Goal: Obtain resource: Download file/media

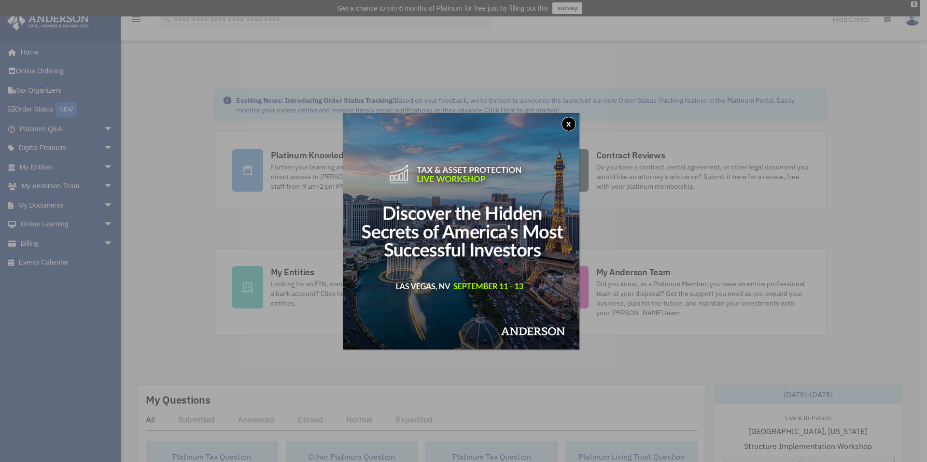
click at [571, 121] on button "x" at bounding box center [568, 124] width 14 height 14
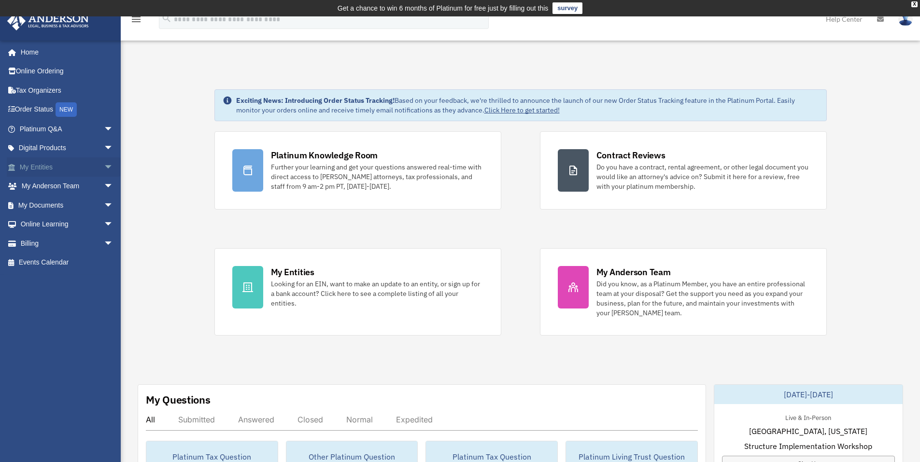
click at [104, 165] on span "arrow_drop_down" at bounding box center [113, 167] width 19 height 20
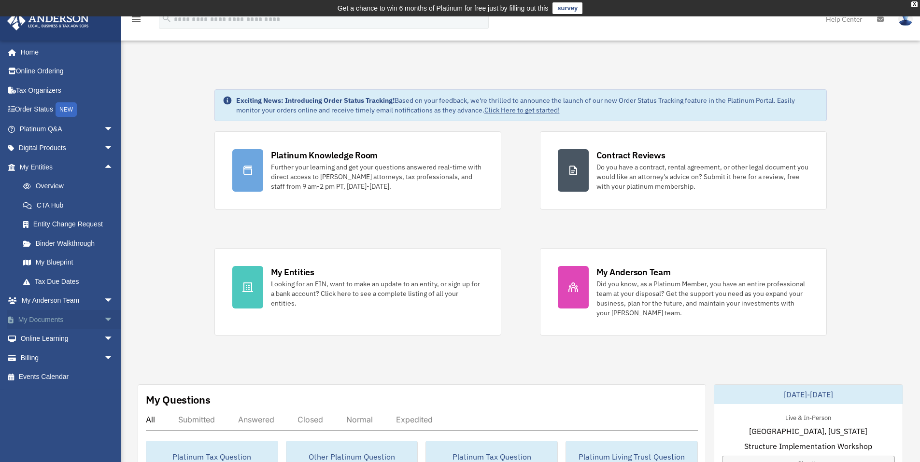
click at [104, 320] on span "arrow_drop_down" at bounding box center [113, 320] width 19 height 20
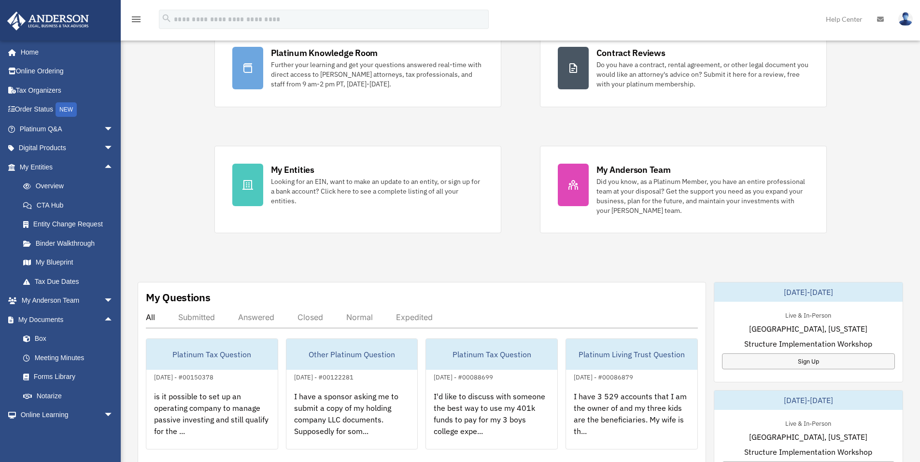
scroll to position [193, 0]
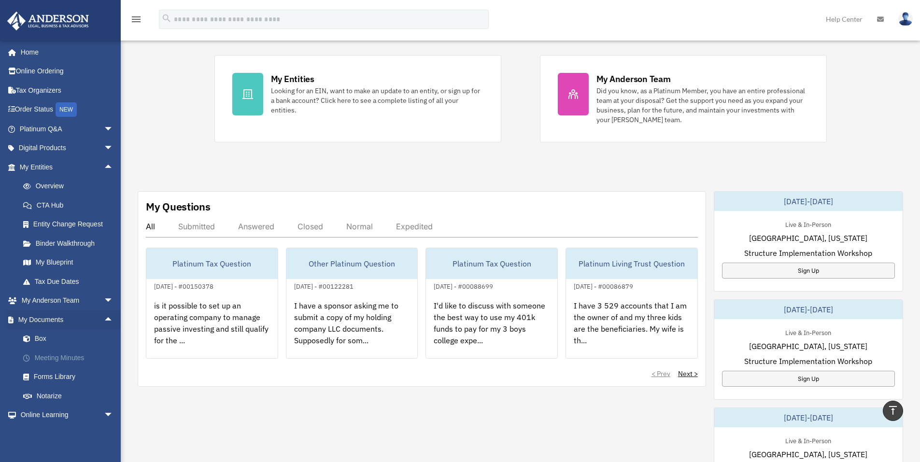
click at [55, 357] on link "Meeting Minutes" at bounding box center [71, 357] width 114 height 19
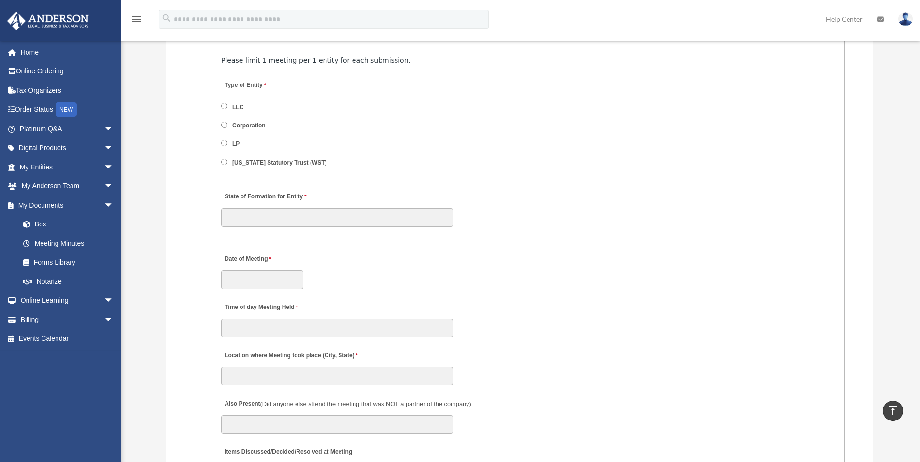
scroll to position [1207, 0]
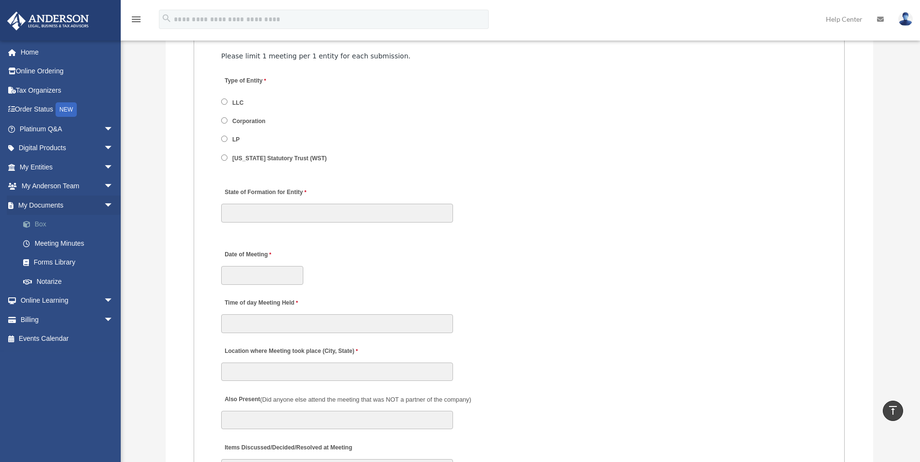
click at [44, 222] on link "Box" at bounding box center [71, 224] width 114 height 19
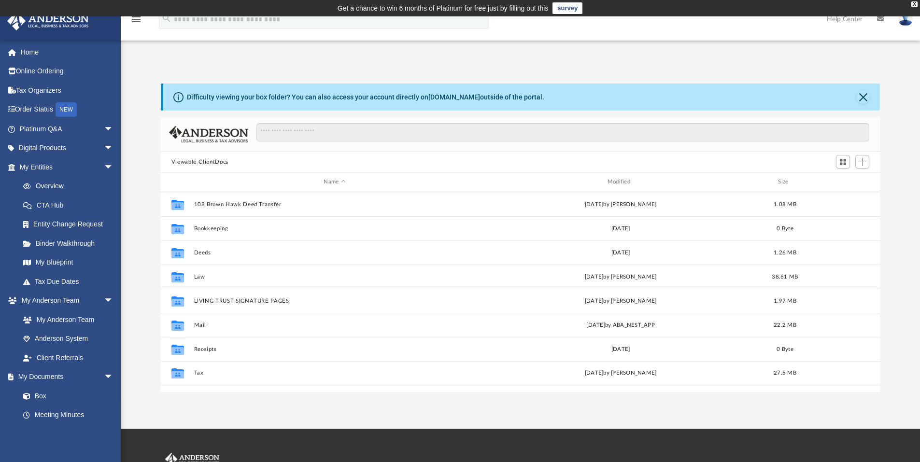
scroll to position [212, 712]
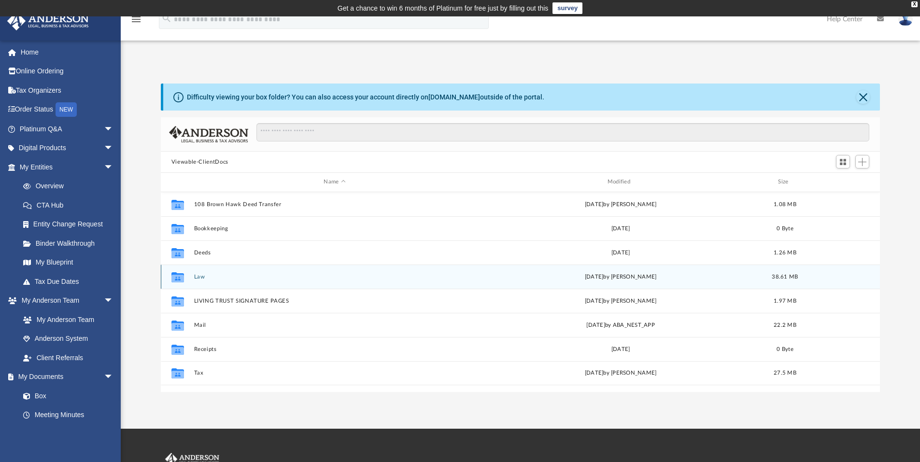
click at [197, 278] on button "Law" at bounding box center [334, 277] width 281 height 6
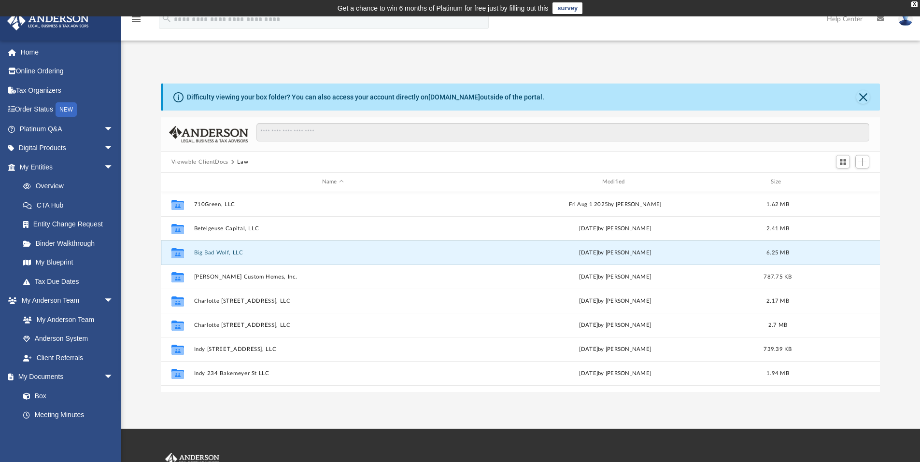
click at [212, 252] on button "Big Bad Wolf, LLC" at bounding box center [333, 253] width 278 height 6
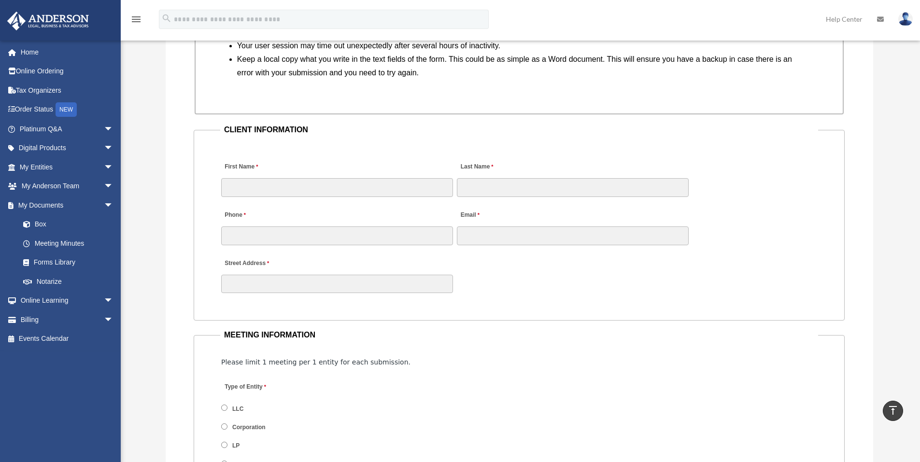
scroll to position [869, 0]
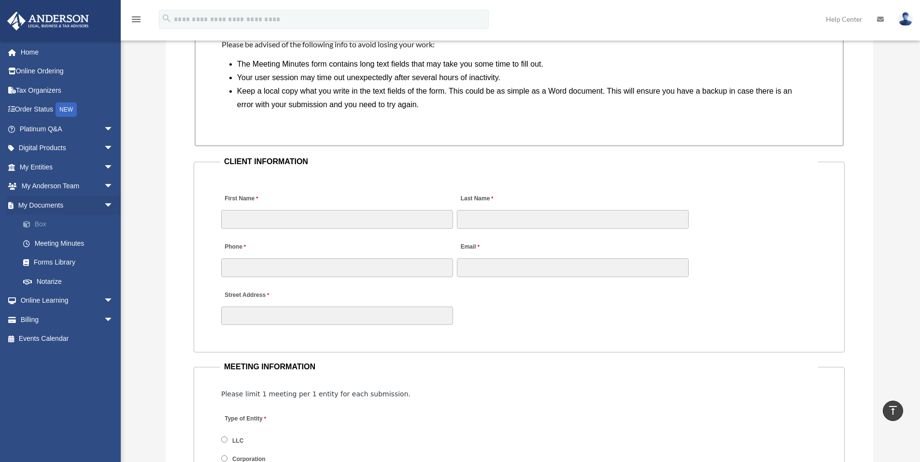
click at [44, 227] on link "Box" at bounding box center [71, 224] width 114 height 19
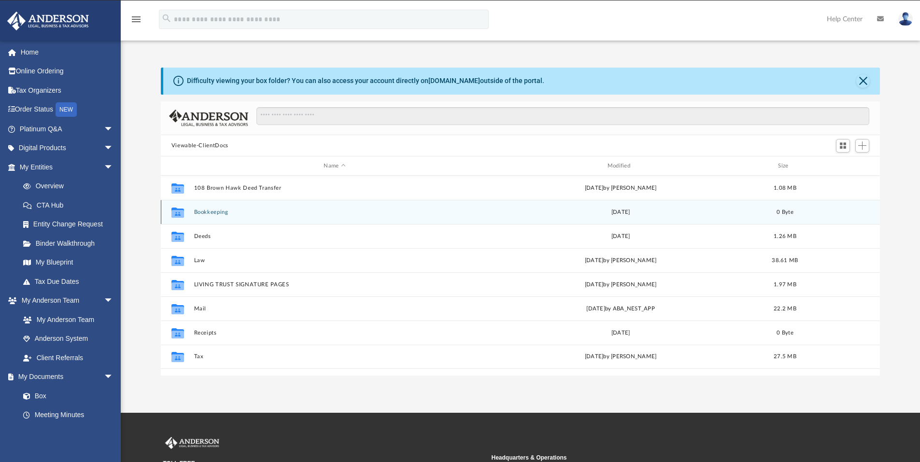
scroll to position [212, 712]
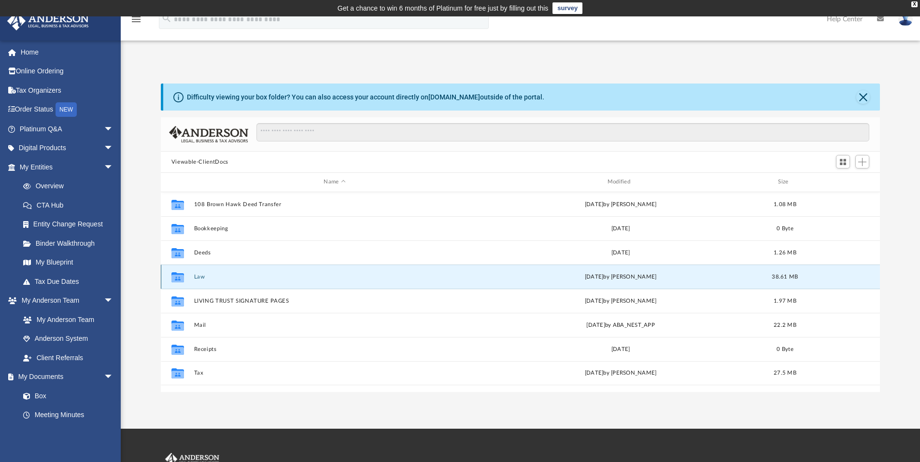
click at [197, 275] on button "Law" at bounding box center [334, 277] width 281 height 6
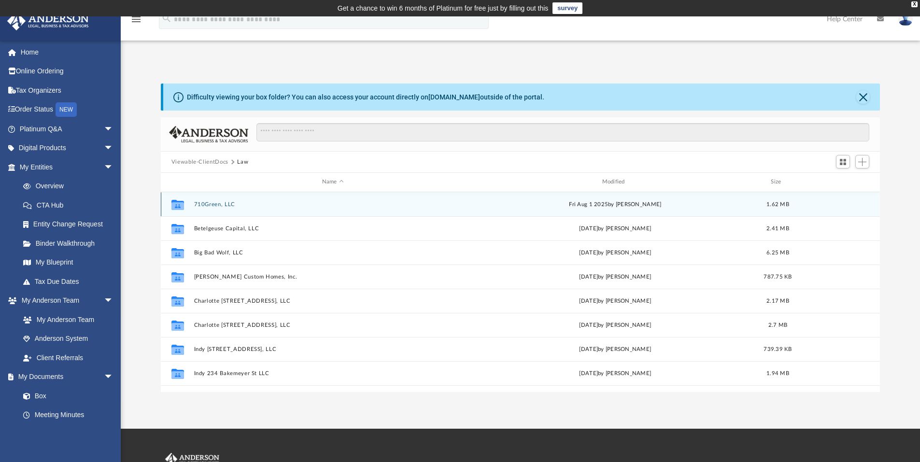
click at [204, 205] on button "710Green, LLC" at bounding box center [333, 204] width 278 height 6
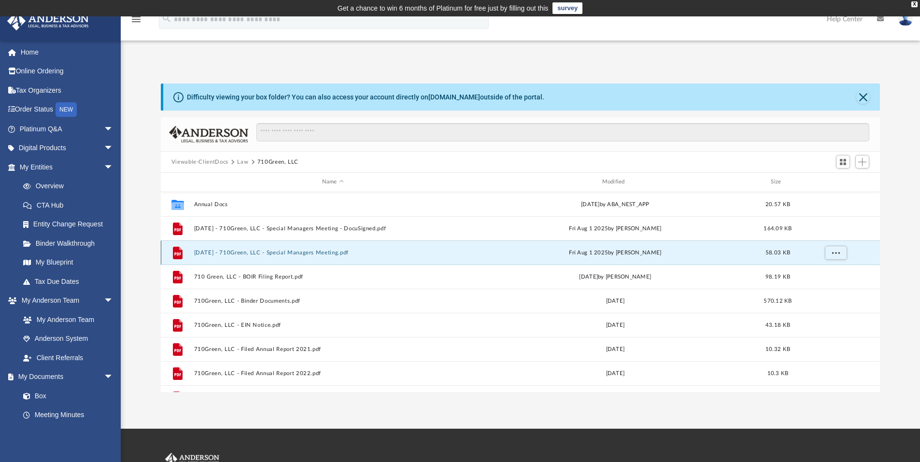
click at [304, 255] on button "[DATE] - 710Green, LLC - Special Managers Meeting.pdf" at bounding box center [333, 253] width 278 height 6
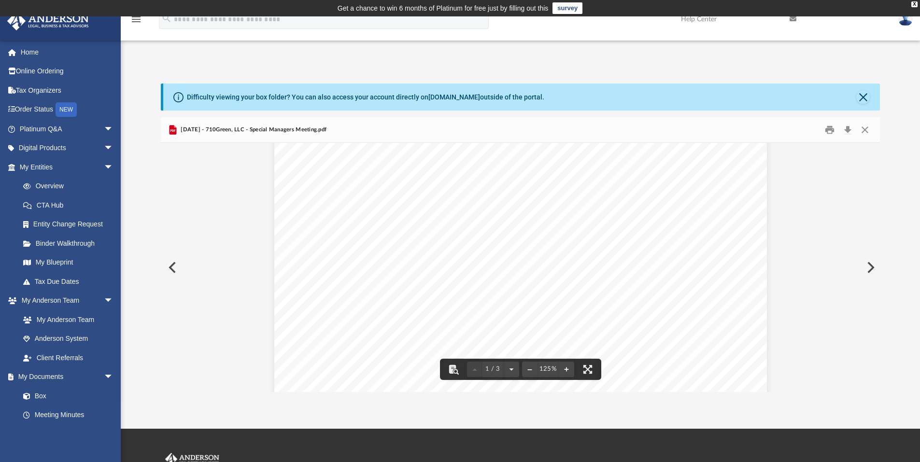
scroll to position [0, 0]
click at [827, 127] on button "Print" at bounding box center [829, 130] width 19 height 15
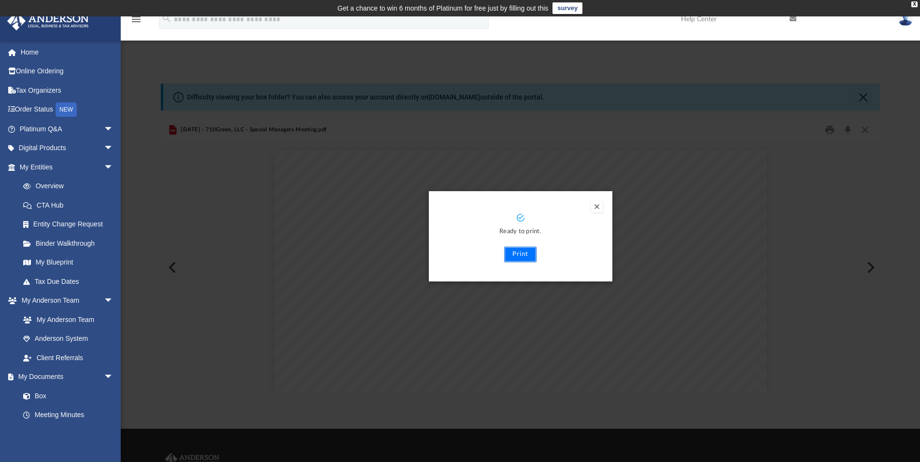
click at [517, 260] on button "Print" at bounding box center [520, 254] width 32 height 15
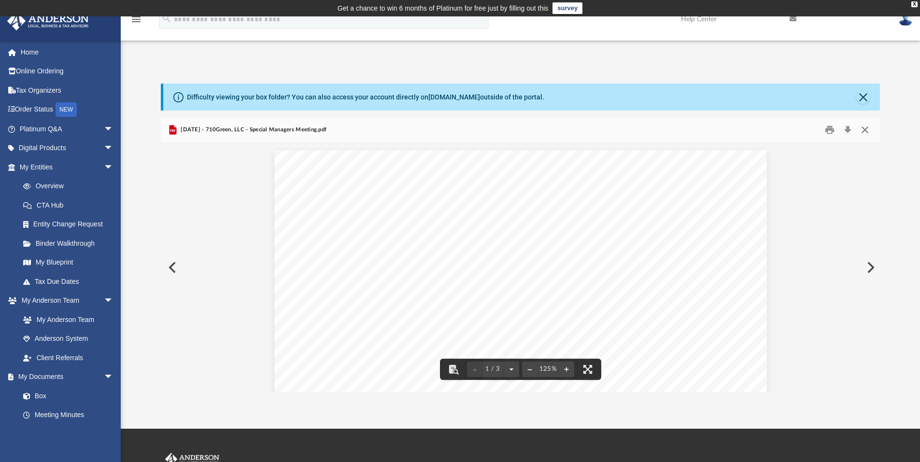
click at [863, 131] on button "Close" at bounding box center [864, 130] width 17 height 15
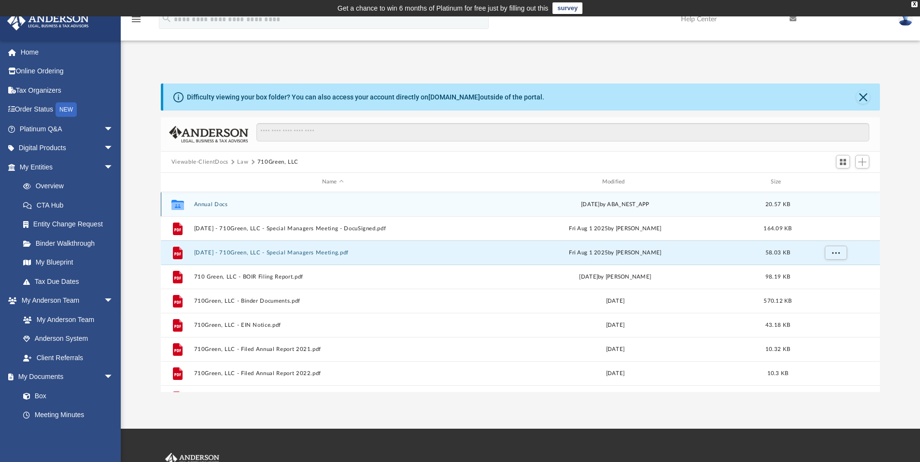
click at [219, 209] on div "Collaborated Folder Annual Docs Wed Jan 8 2025 by ABA_NEST_APP 20.57 KB" at bounding box center [520, 204] width 719 height 24
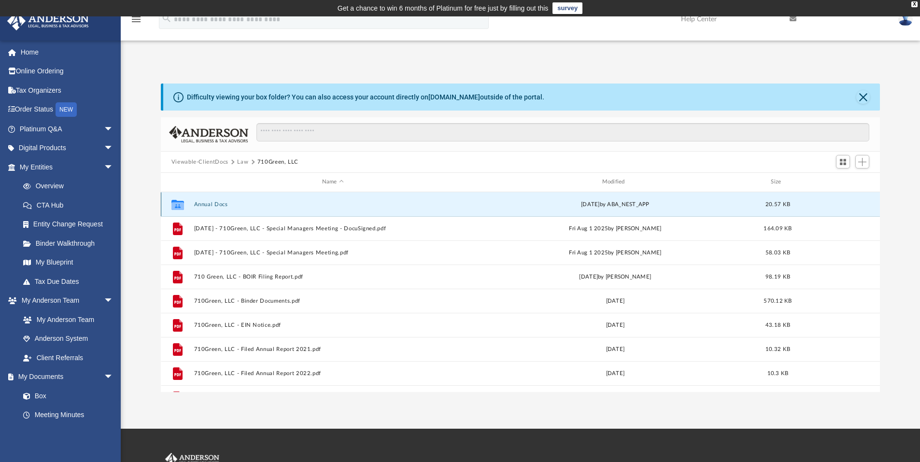
click at [205, 203] on button "Annual Docs" at bounding box center [333, 204] width 278 height 6
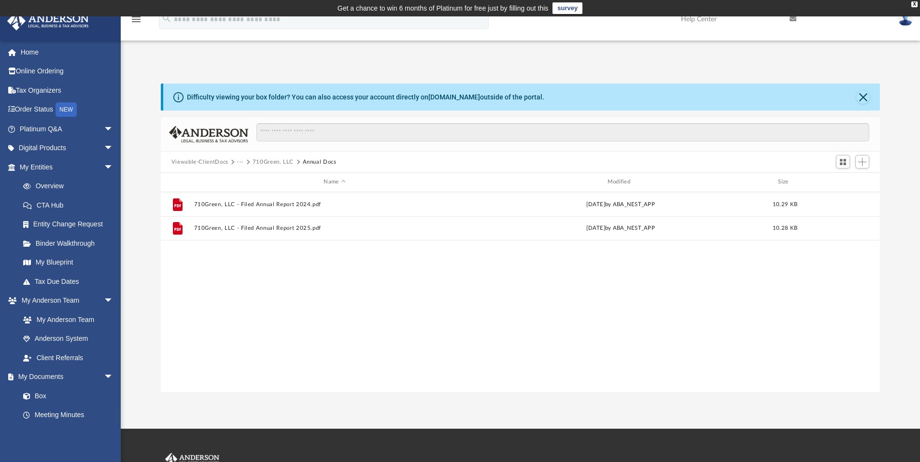
click at [265, 161] on button "710Green, LLC" at bounding box center [272, 162] width 41 height 9
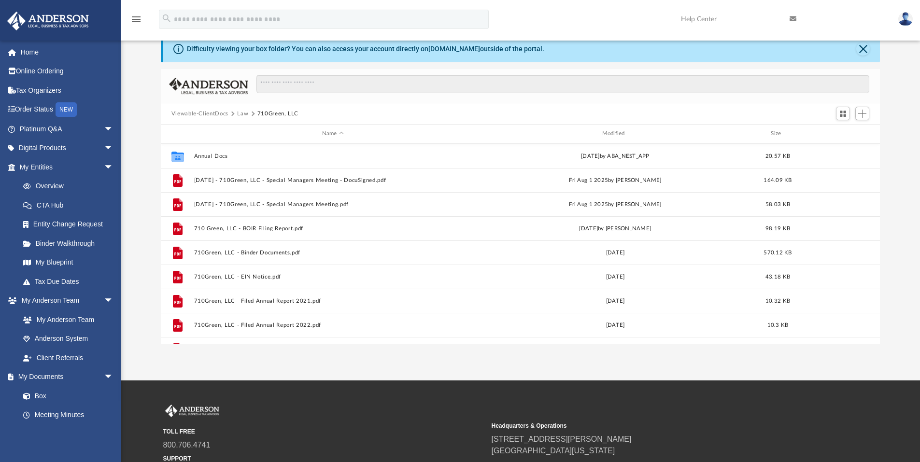
click at [243, 111] on button "Law" at bounding box center [242, 114] width 11 height 9
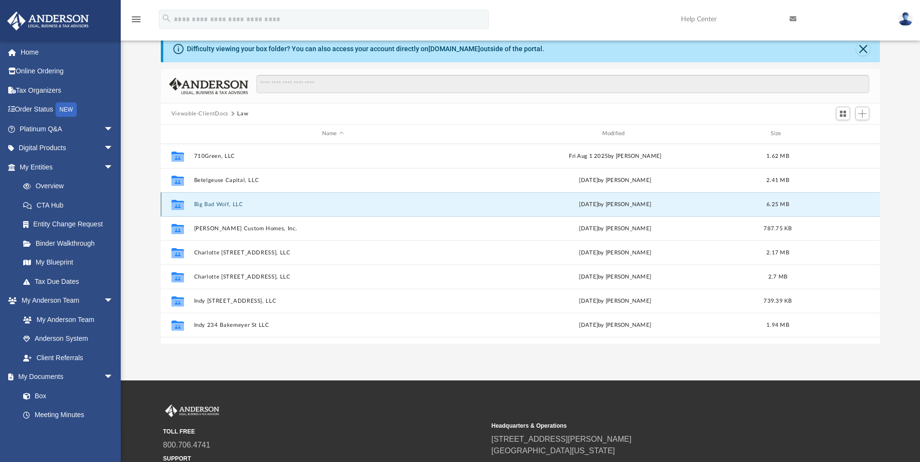
click at [208, 205] on button "Big Bad Wolf, LLC" at bounding box center [333, 204] width 278 height 6
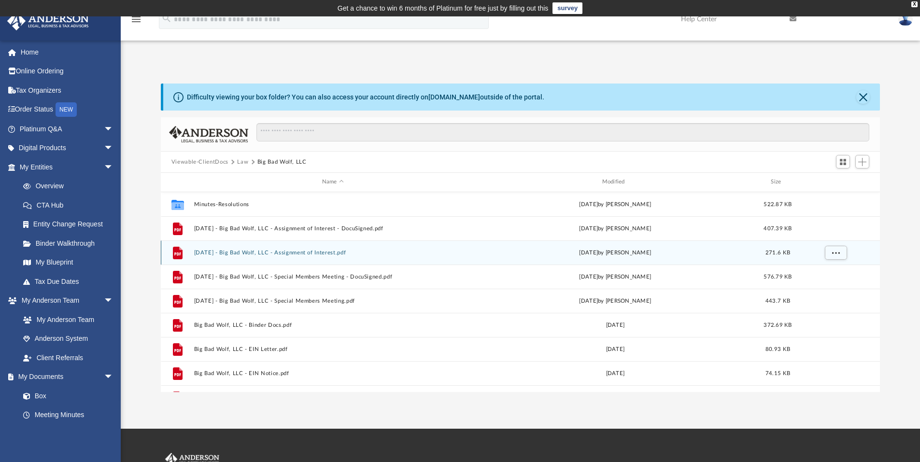
click at [274, 249] on div "File 2021.12.31 - Big Bad Wolf, LLC - Assignment of Interest.pdf Fri Feb 25 202…" at bounding box center [520, 252] width 719 height 24
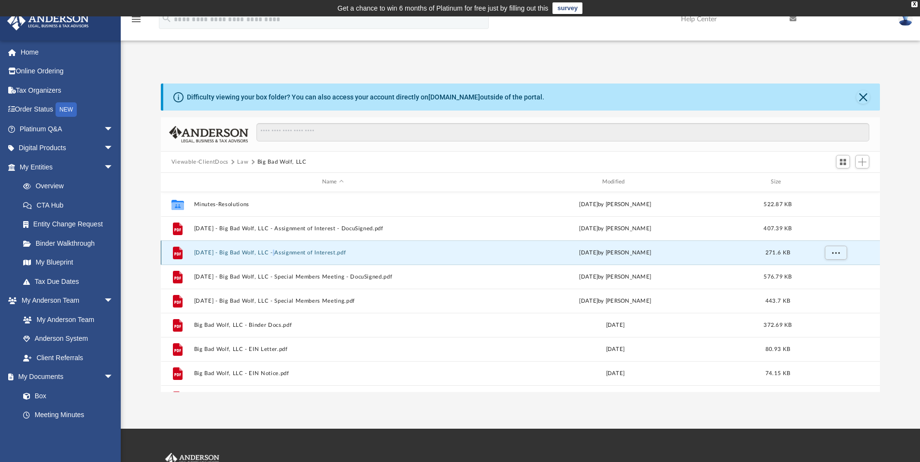
click at [297, 253] on button "[DATE] - Big Bad Wolf, LLC - Assignment of Interest.pdf" at bounding box center [333, 253] width 278 height 6
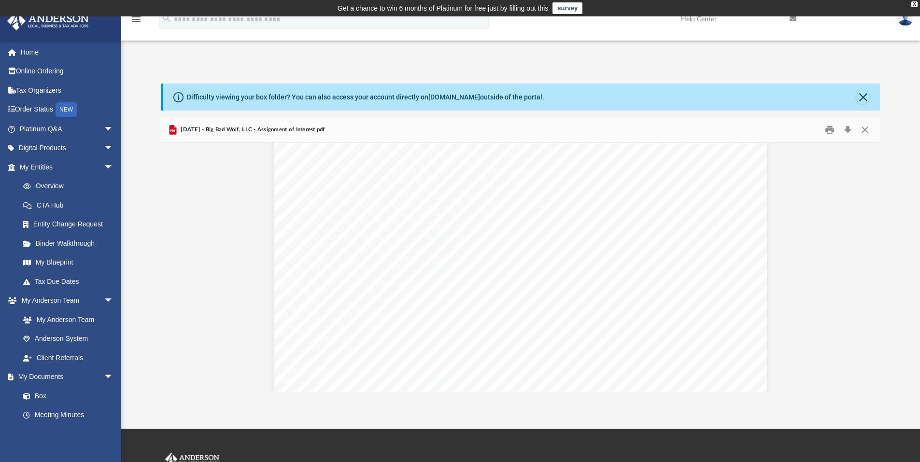
scroll to position [145, 0]
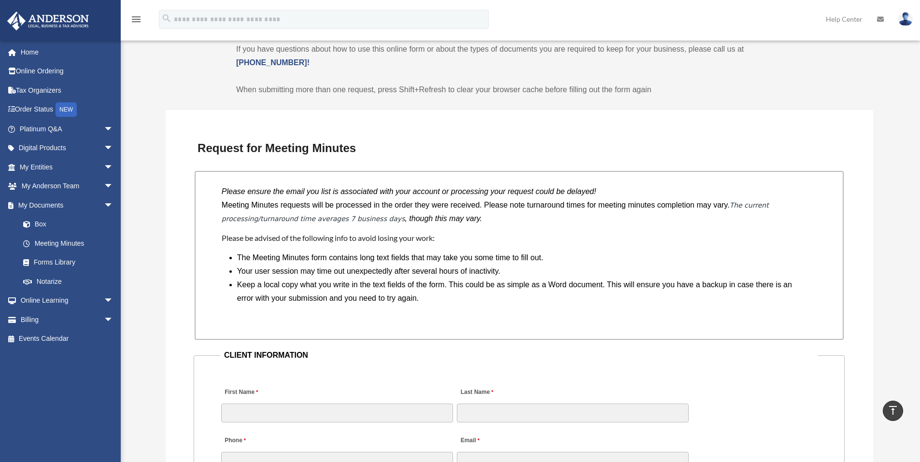
scroll to position [628, 0]
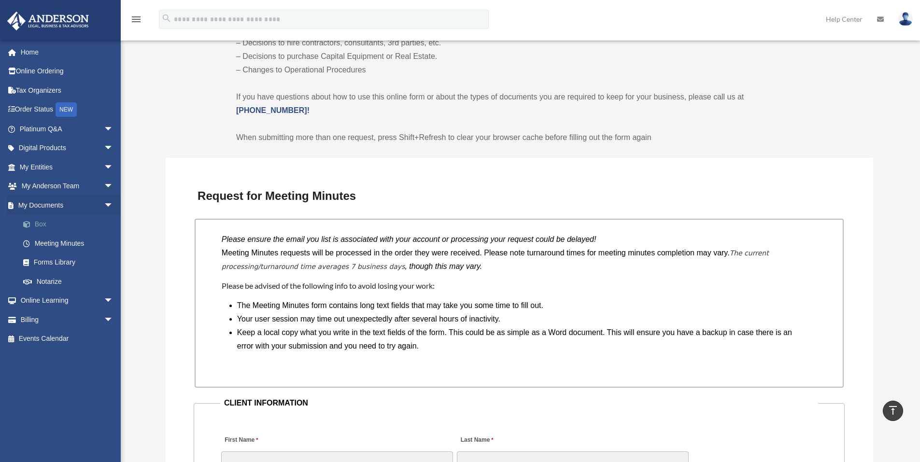
click at [34, 219] on link "Box" at bounding box center [71, 224] width 114 height 19
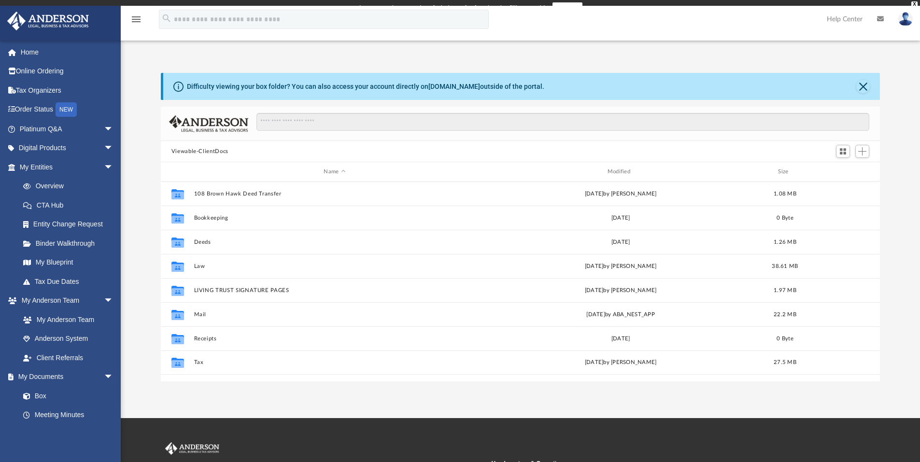
scroll to position [212, 712]
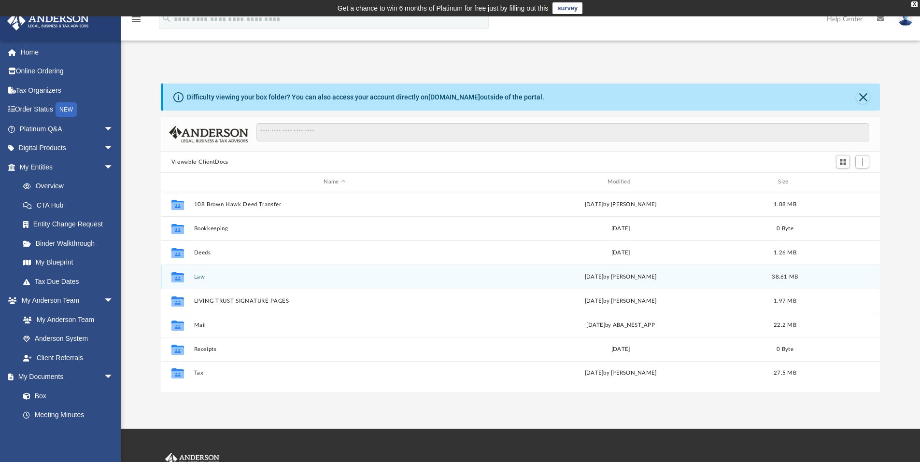
click at [199, 277] on button "Law" at bounding box center [334, 277] width 281 height 6
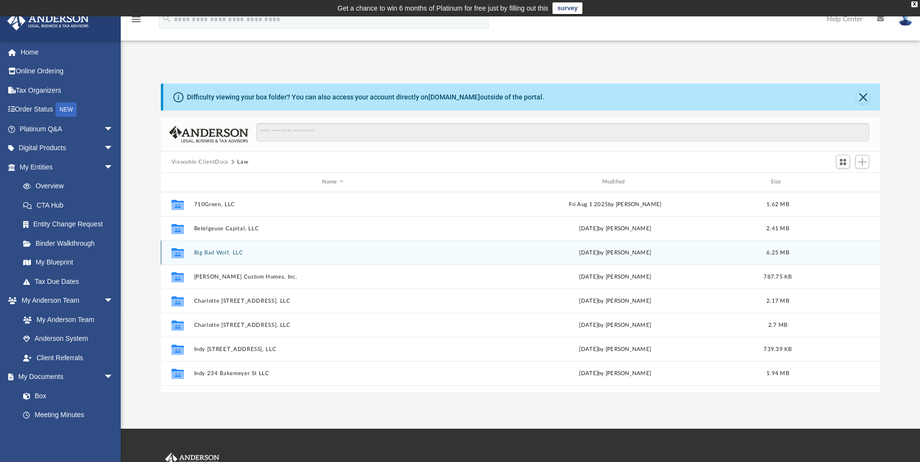
click at [207, 250] on button "Big Bad Wolf, LLC" at bounding box center [333, 253] width 278 height 6
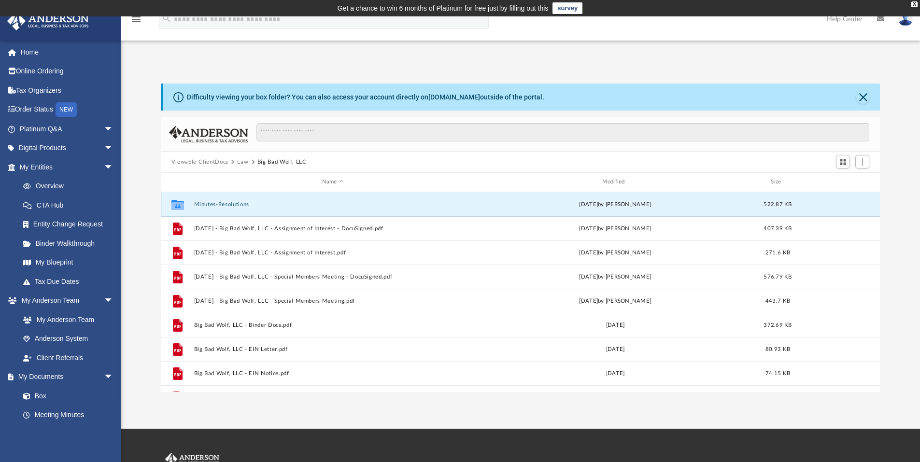
click at [238, 205] on button "Minutes-Resolutions" at bounding box center [333, 204] width 278 height 6
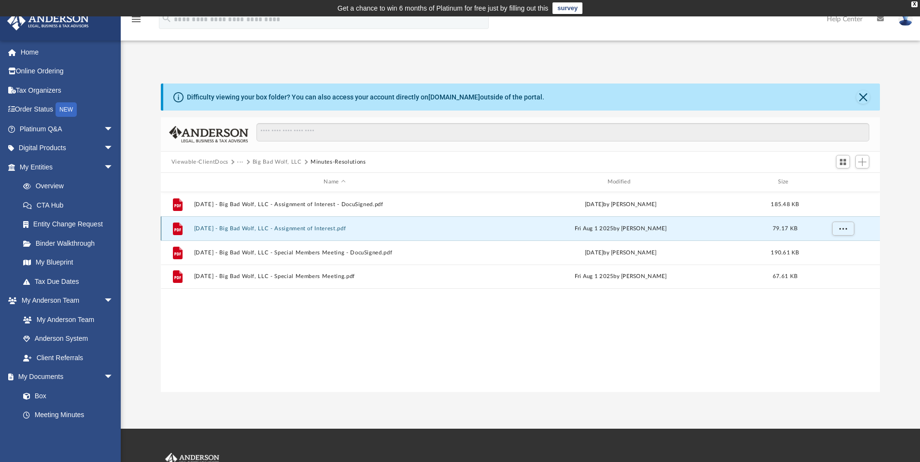
click at [260, 227] on button "[DATE] - Big Bad Wolf, LLC - Assignment of Interest.pdf" at bounding box center [334, 228] width 281 height 6
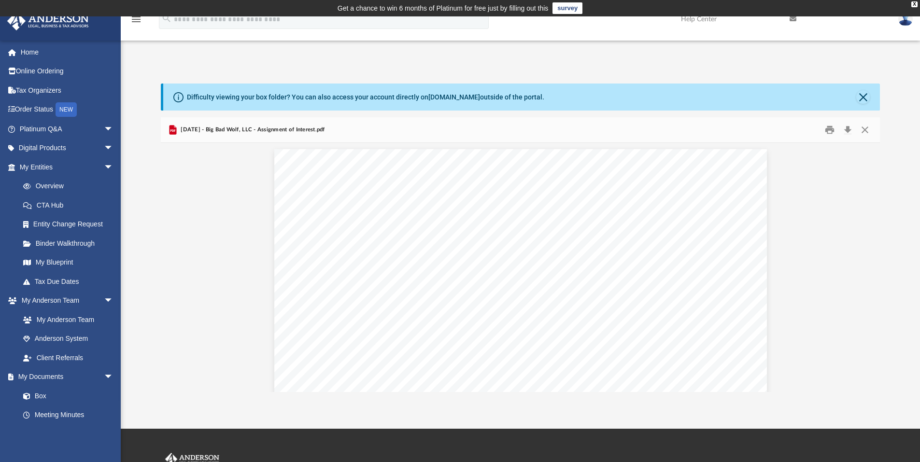
scroll to position [0, 0]
click at [864, 131] on button "Close" at bounding box center [864, 130] width 17 height 15
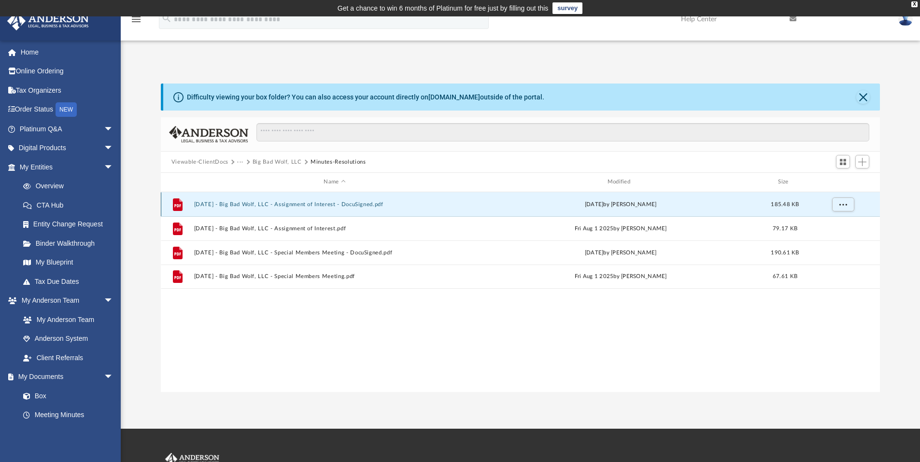
click at [248, 205] on button "[DATE] - Big Bad Wolf, LLC - Assignment of Interest - DocuSigned.pdf" at bounding box center [334, 204] width 281 height 6
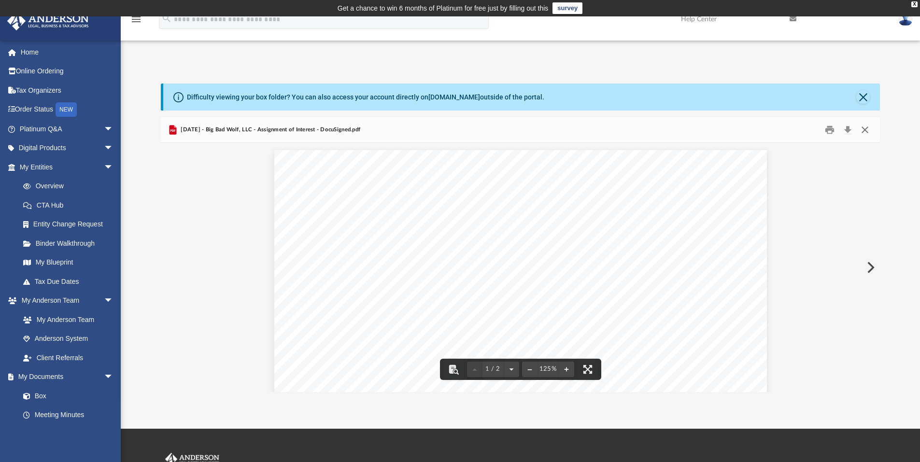
click at [864, 130] on button "Close" at bounding box center [864, 130] width 17 height 15
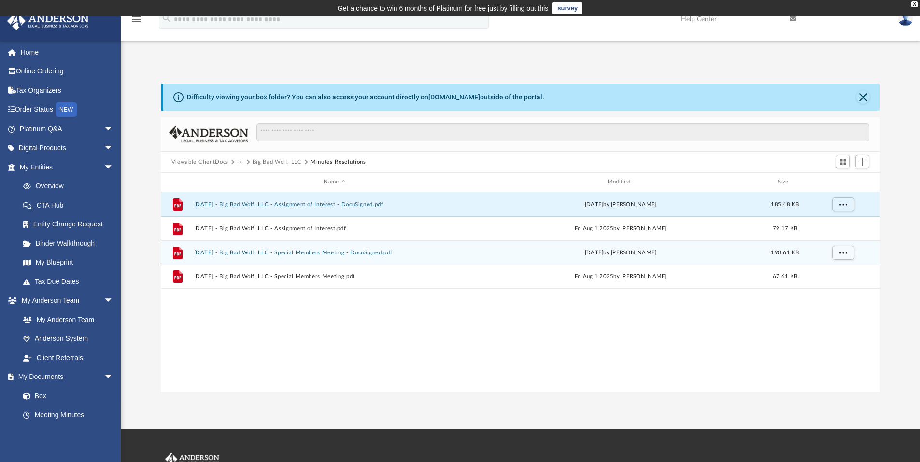
click at [242, 252] on button "[DATE] - Big Bad Wolf, LLC - Special Members Meeting - DocuSigned.pdf" at bounding box center [334, 253] width 281 height 6
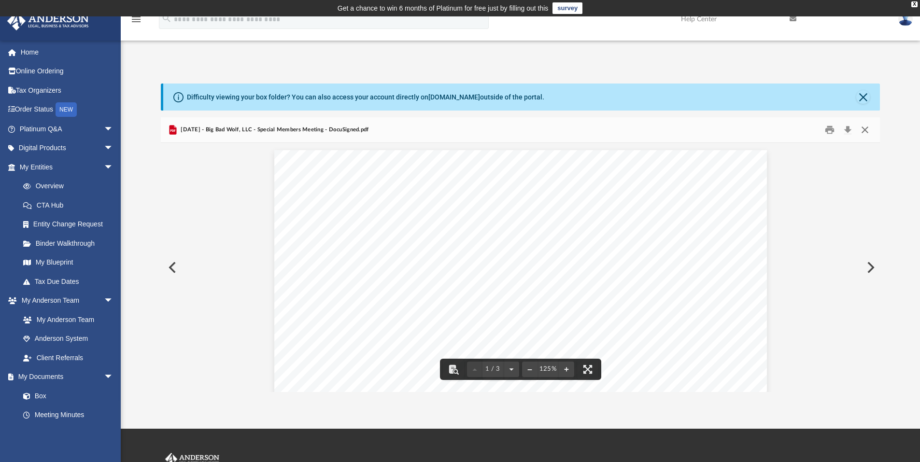
click at [864, 132] on button "Close" at bounding box center [864, 130] width 17 height 15
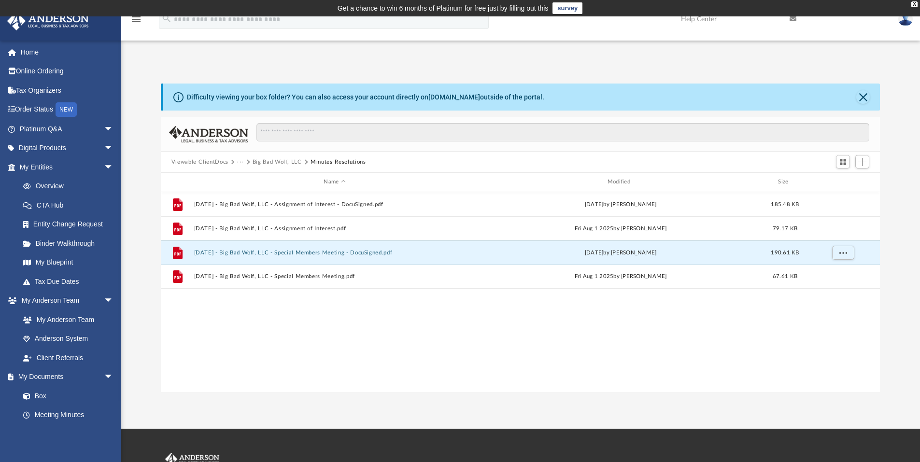
click at [262, 161] on button "Big Bad Wolf, LLC" at bounding box center [276, 162] width 49 height 9
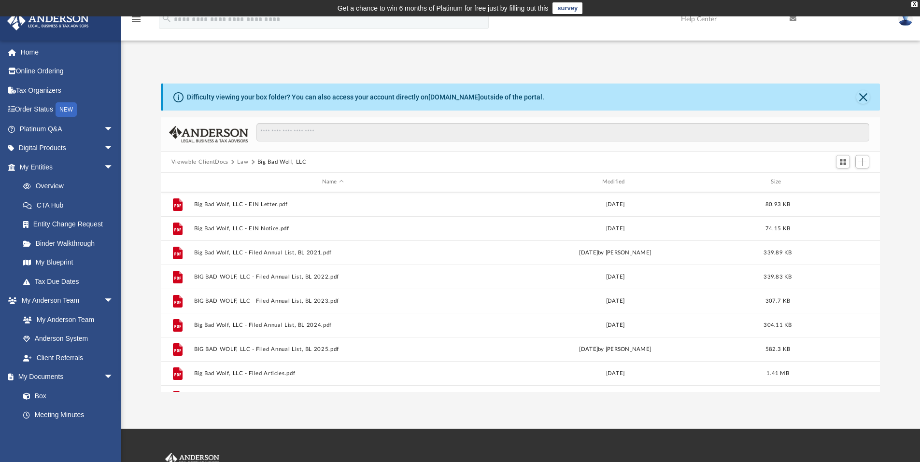
scroll to position [162, 0]
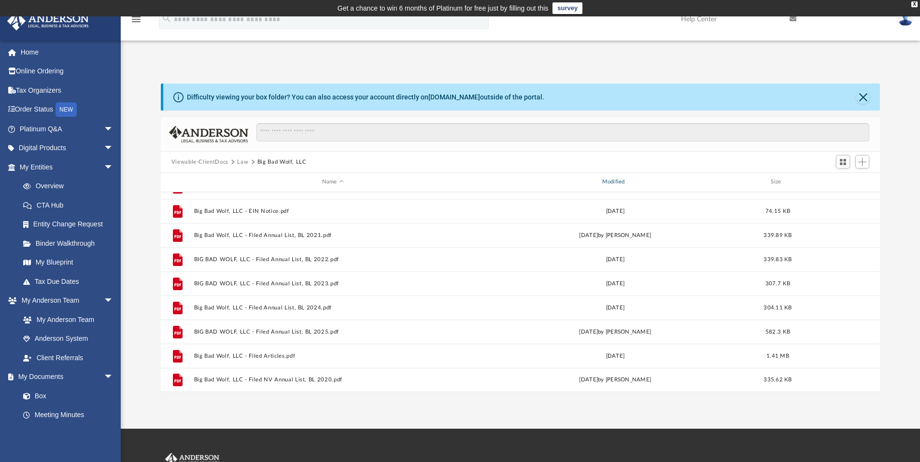
click at [615, 182] on div "Modified" at bounding box center [614, 182] width 278 height 9
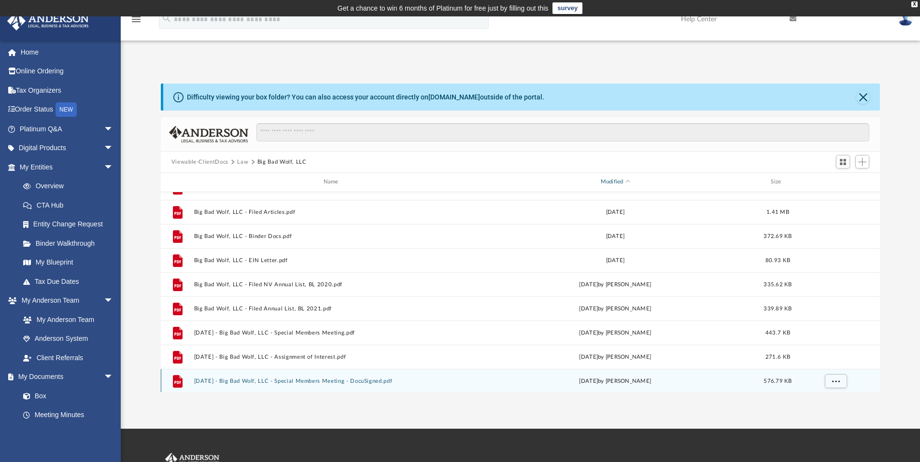
scroll to position [0, 0]
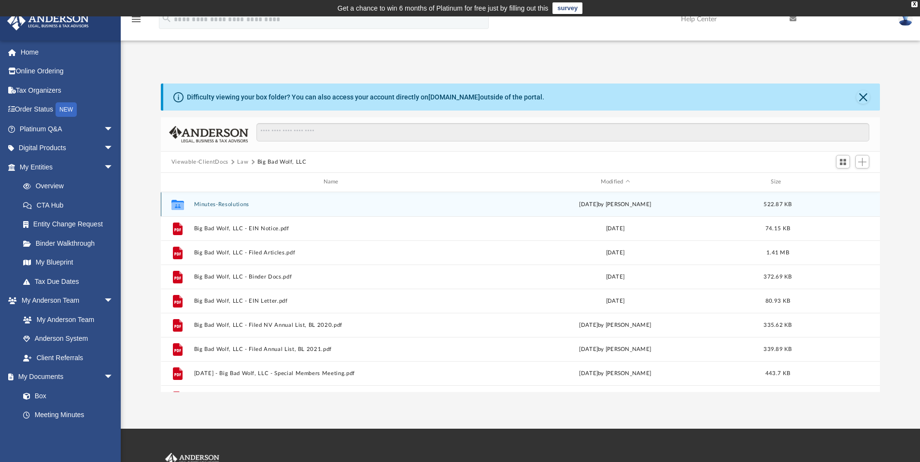
click at [237, 204] on button "Minutes-Resolutions" at bounding box center [333, 204] width 278 height 6
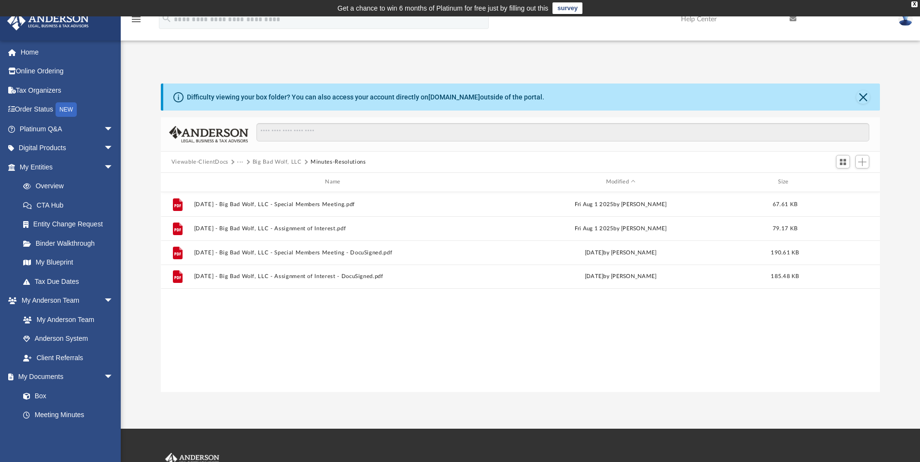
click at [216, 162] on button "Viewable-ClientDocs" at bounding box center [199, 162] width 57 height 9
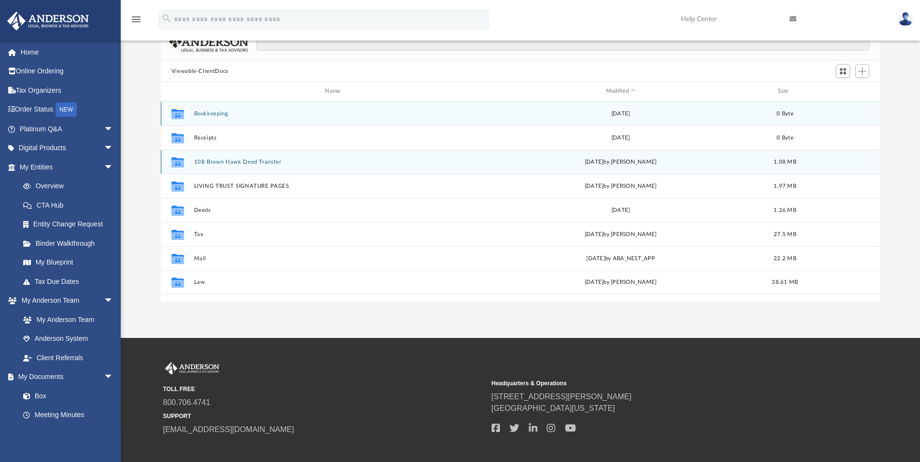
scroll to position [97, 0]
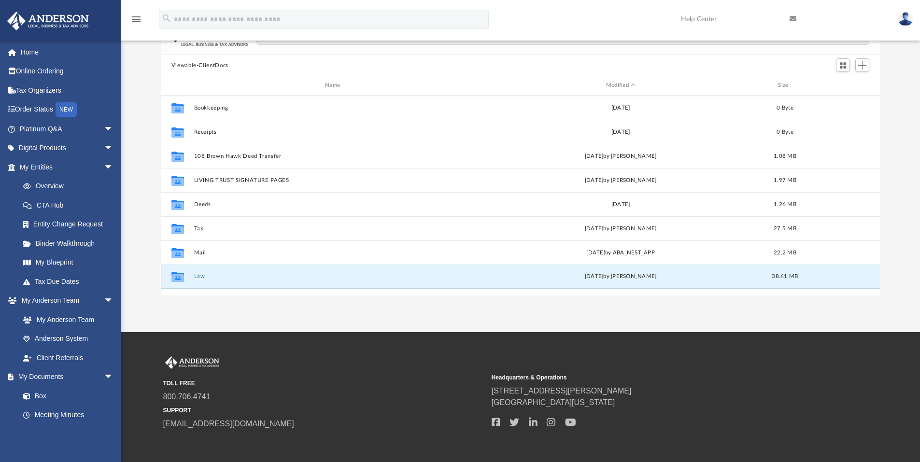
click at [199, 273] on button "Law" at bounding box center [334, 276] width 281 height 6
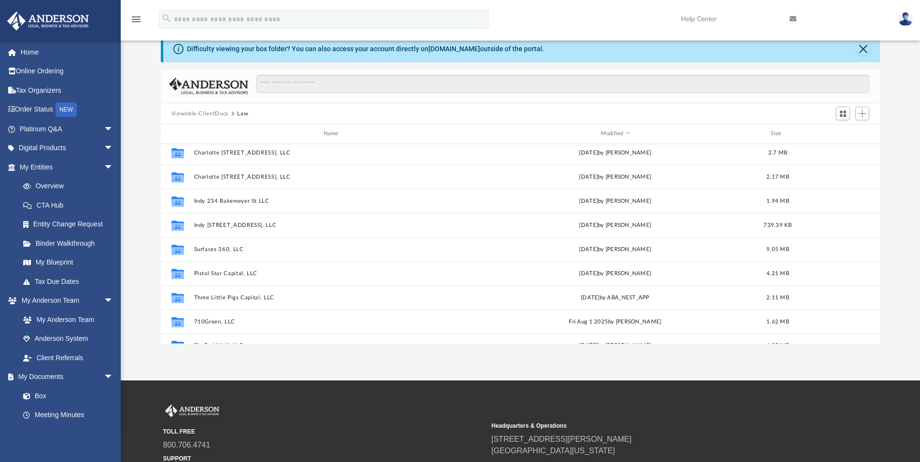
scroll to position [138, 0]
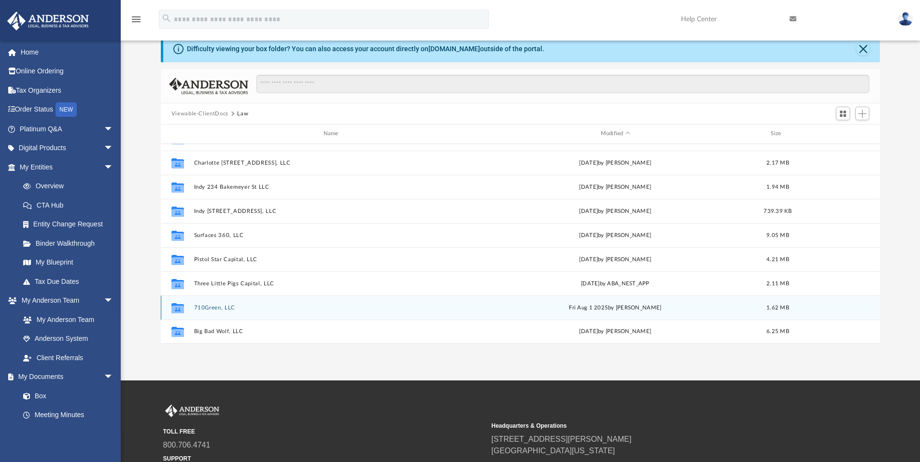
click at [203, 307] on button "710Green, LLC" at bounding box center [333, 308] width 278 height 6
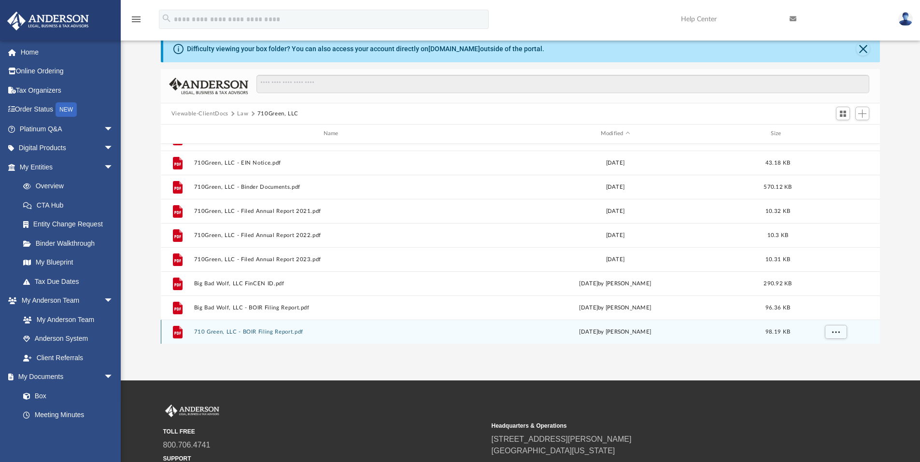
scroll to position [0, 0]
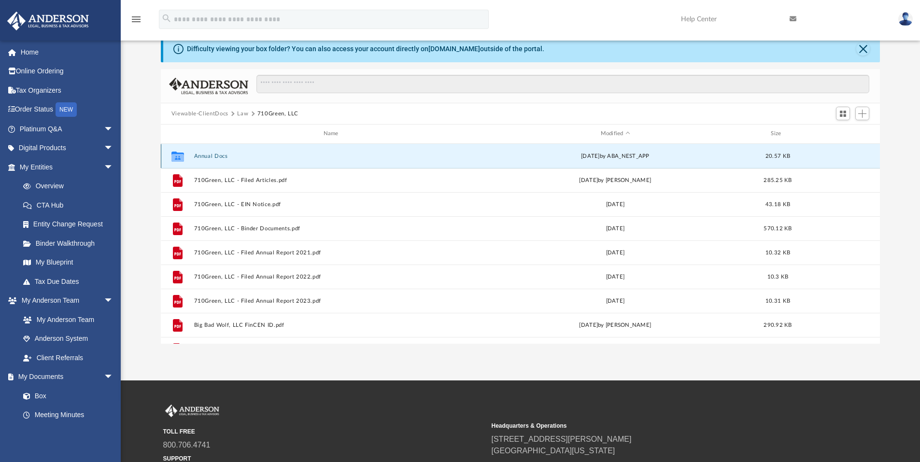
click at [220, 153] on button "Annual Docs" at bounding box center [333, 156] width 278 height 6
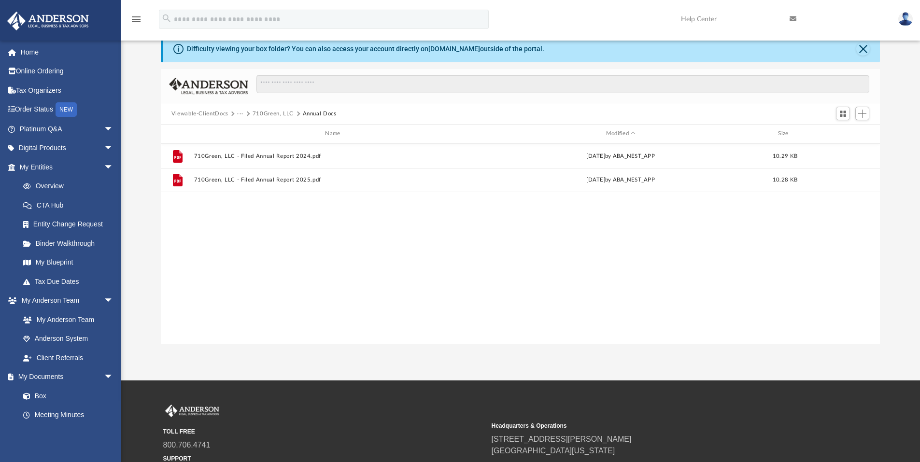
click at [271, 114] on button "710Green, LLC" at bounding box center [272, 114] width 41 height 9
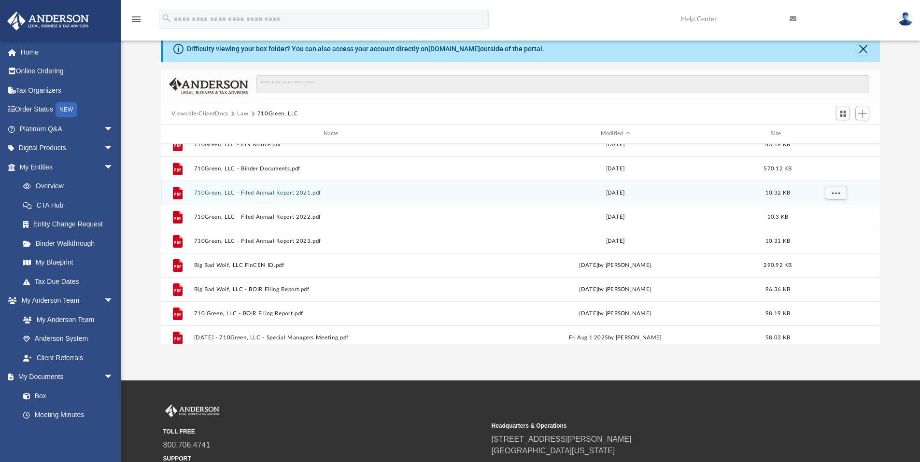
scroll to position [90, 0]
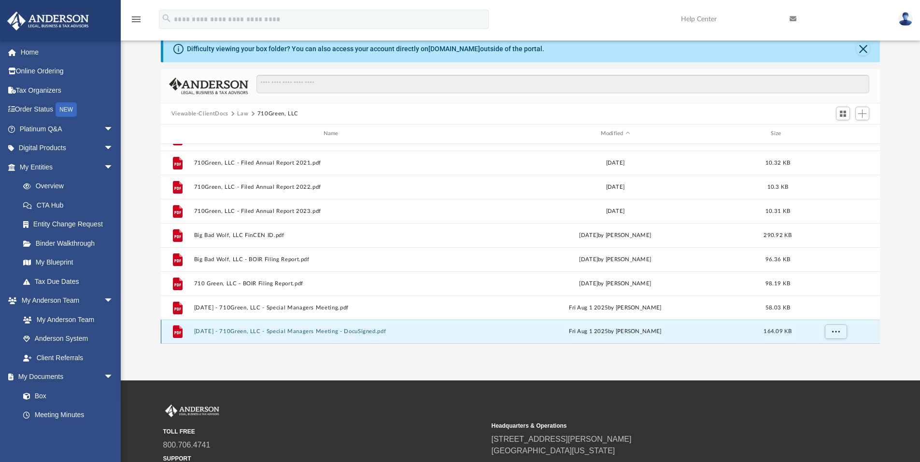
click at [278, 332] on button "[DATE] - 710Green, LLC - Special Managers Meeting - DocuSigned.pdf" at bounding box center [333, 331] width 278 height 6
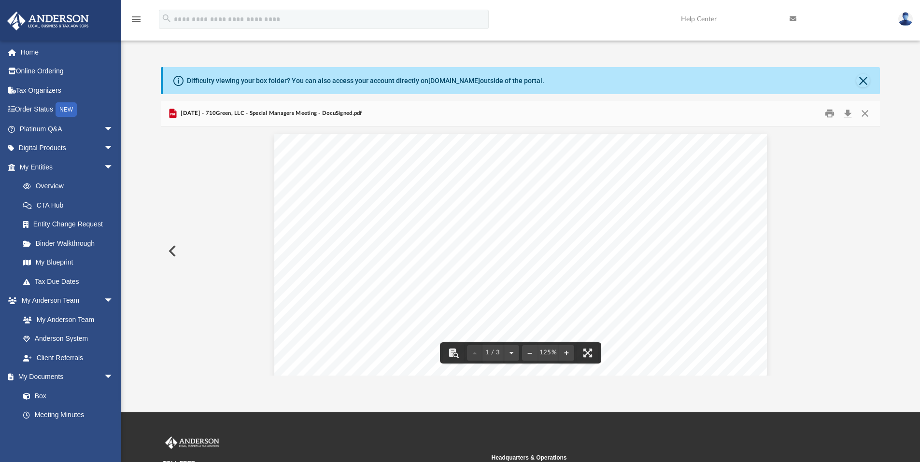
scroll to position [0, 0]
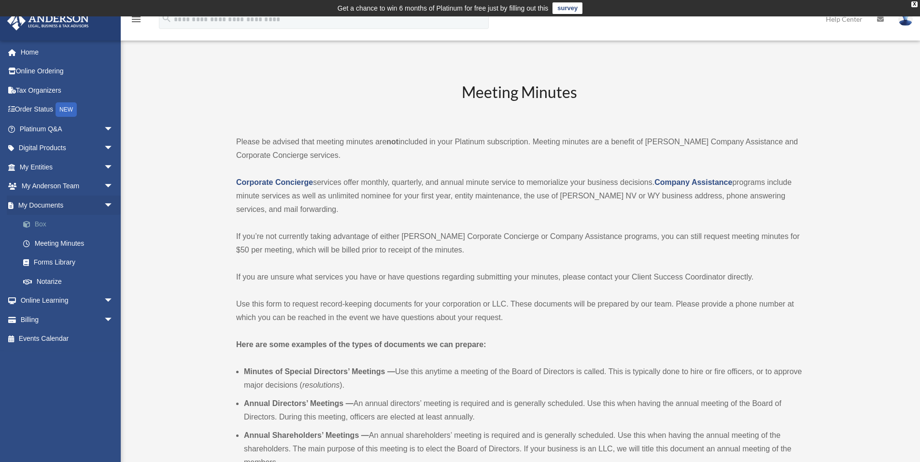
click at [41, 222] on link "Box" at bounding box center [71, 224] width 114 height 19
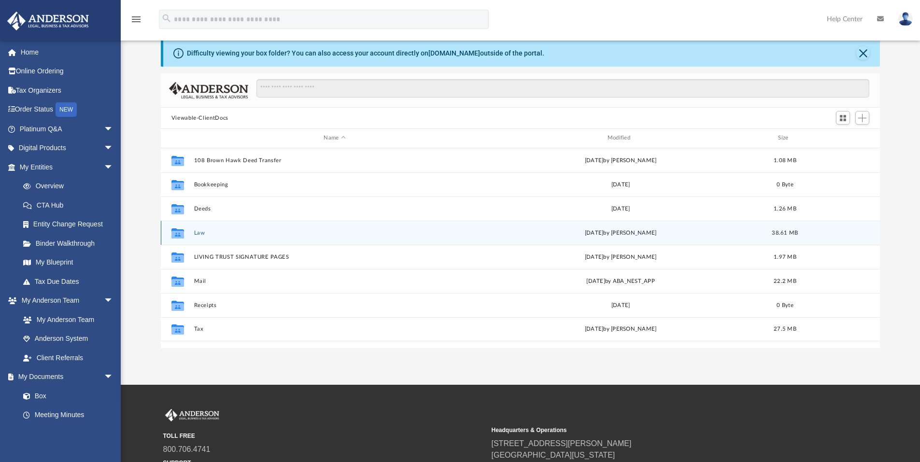
scroll to position [43, 0]
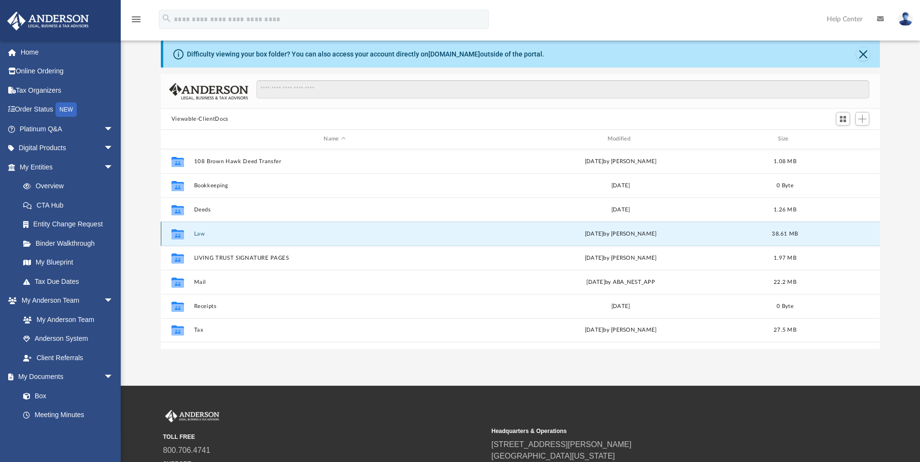
click at [199, 231] on button "Law" at bounding box center [334, 234] width 281 height 6
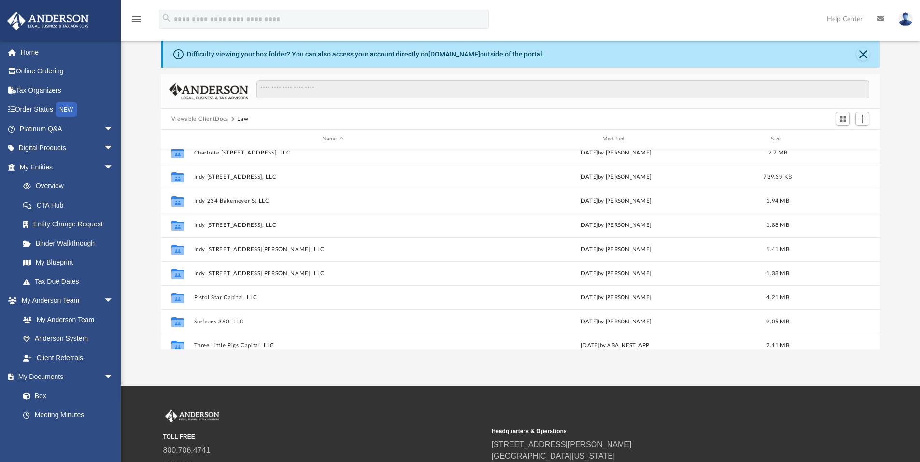
scroll to position [138, 0]
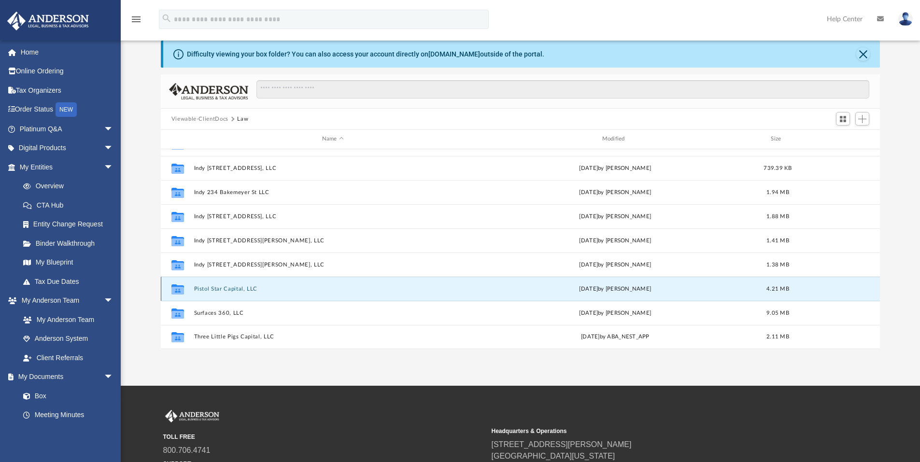
click at [201, 289] on button "Pistol Star Capital, LLC" at bounding box center [333, 289] width 278 height 6
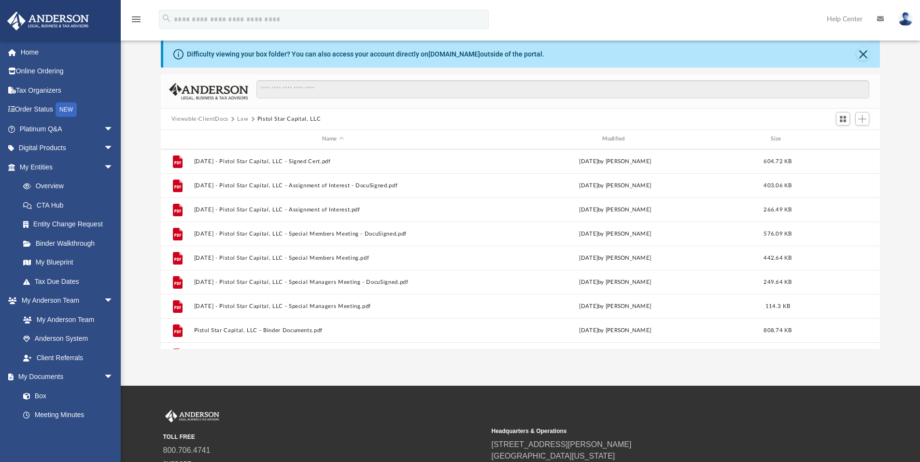
scroll to position [0, 0]
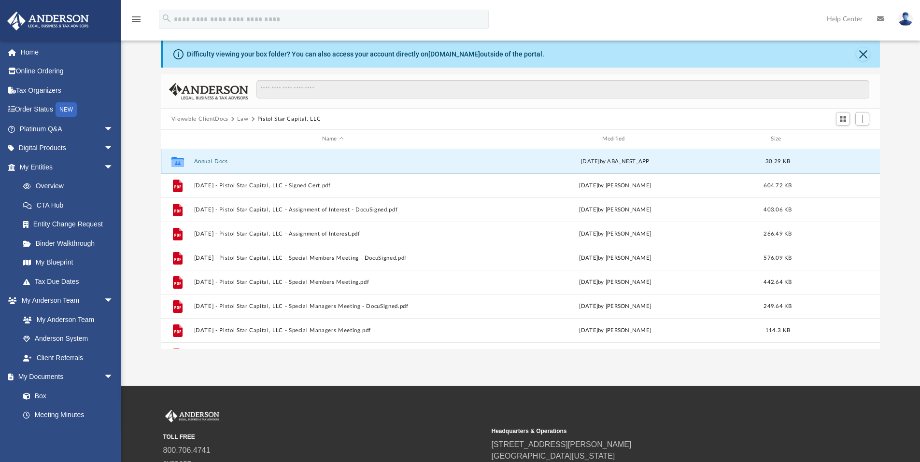
click at [209, 161] on button "Annual Docs" at bounding box center [333, 161] width 278 height 6
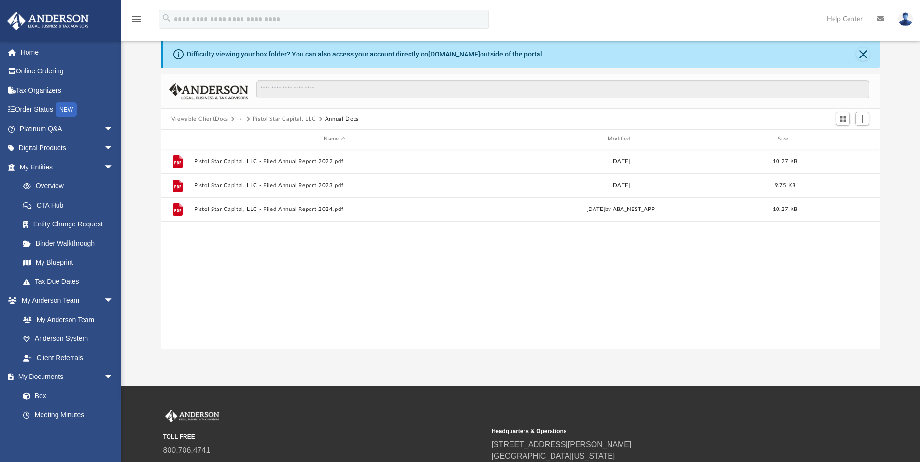
click at [223, 118] on button "Viewable-ClientDocs" at bounding box center [199, 119] width 57 height 9
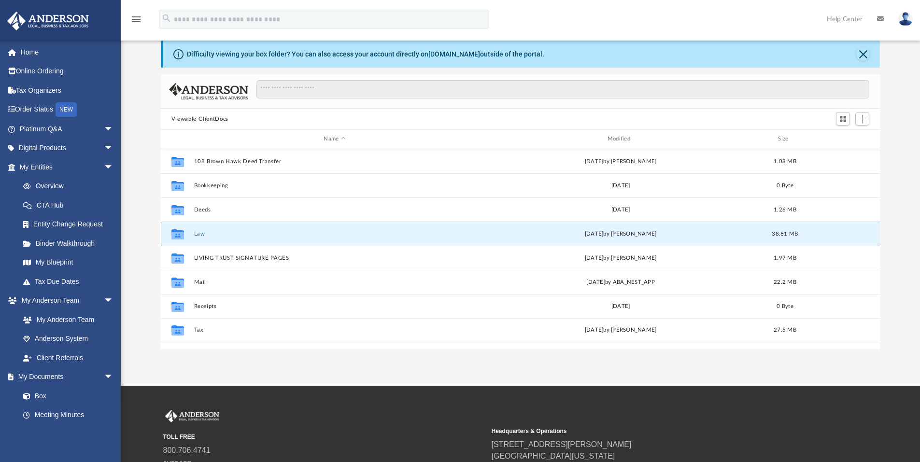
click at [198, 234] on button "Law" at bounding box center [334, 234] width 281 height 6
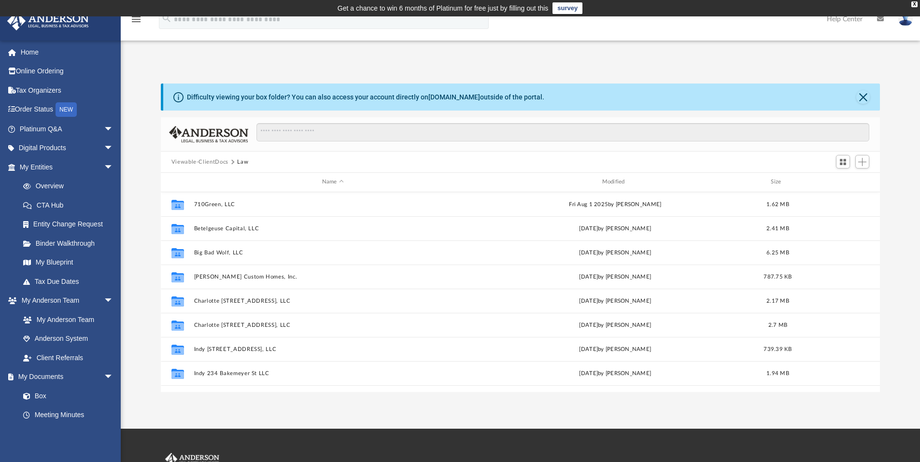
click at [210, 164] on button "Viewable-ClientDocs" at bounding box center [199, 162] width 57 height 9
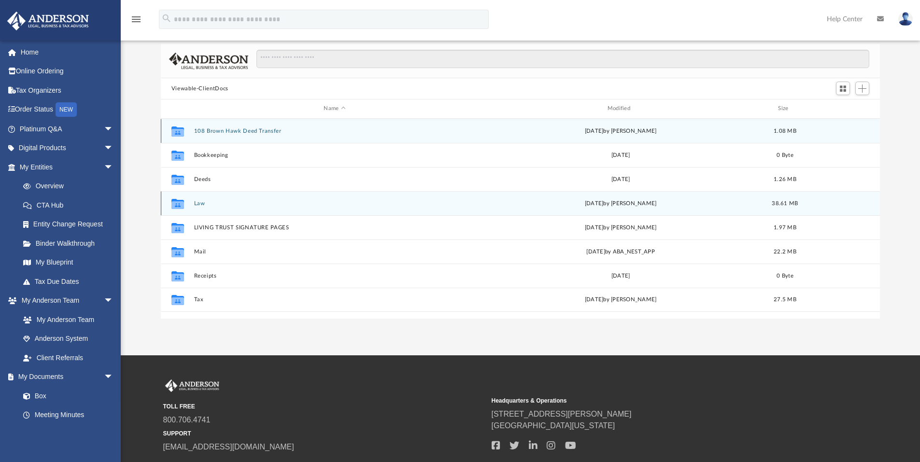
scroll to position [97, 0]
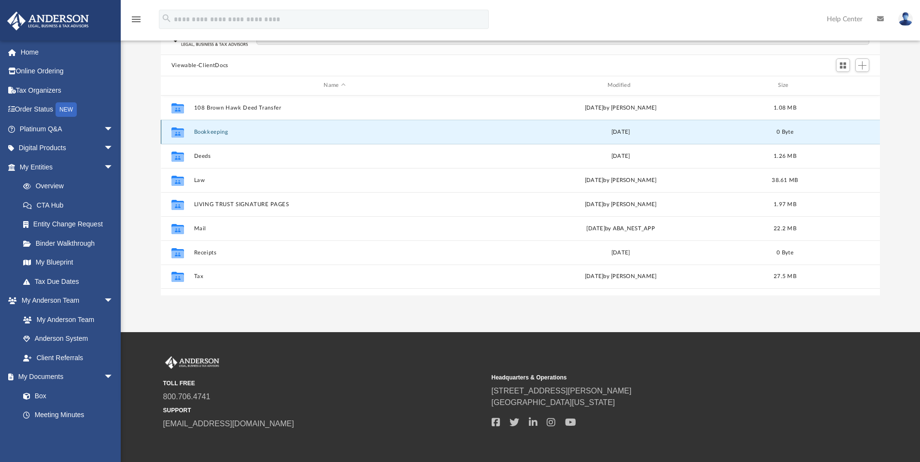
click at [207, 133] on button "Bookkeeping" at bounding box center [334, 132] width 281 height 6
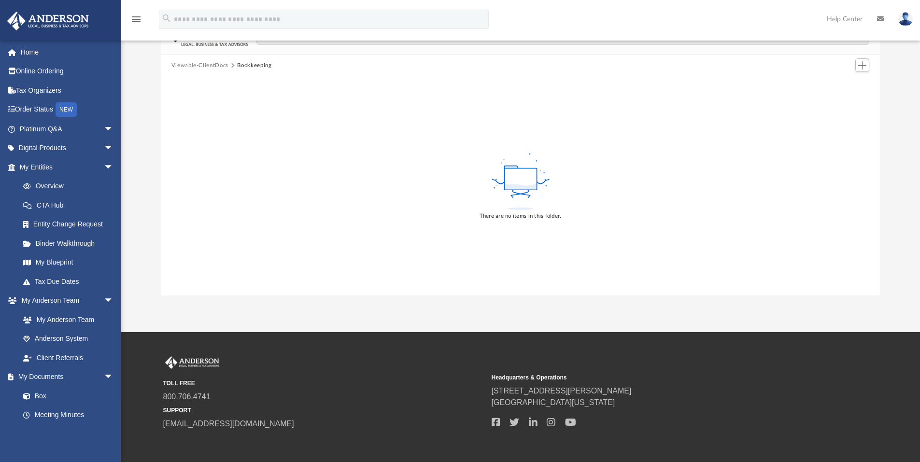
click at [199, 66] on button "Viewable-ClientDocs" at bounding box center [199, 65] width 57 height 9
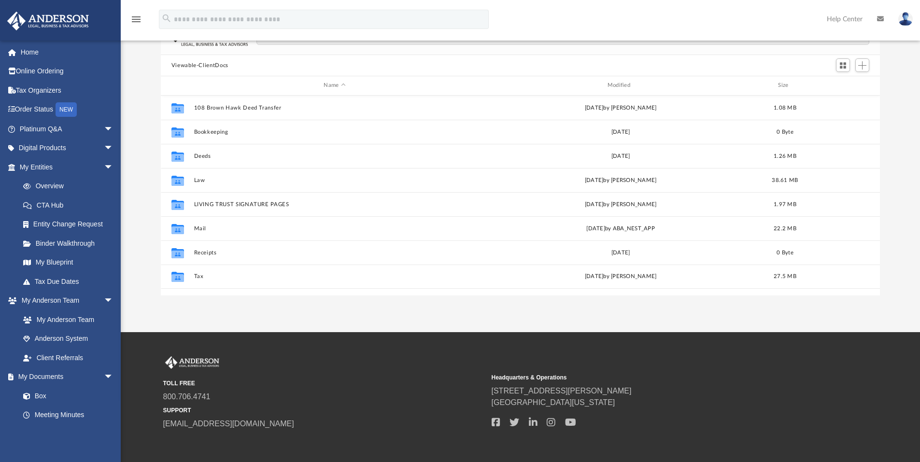
scroll to position [212, 712]
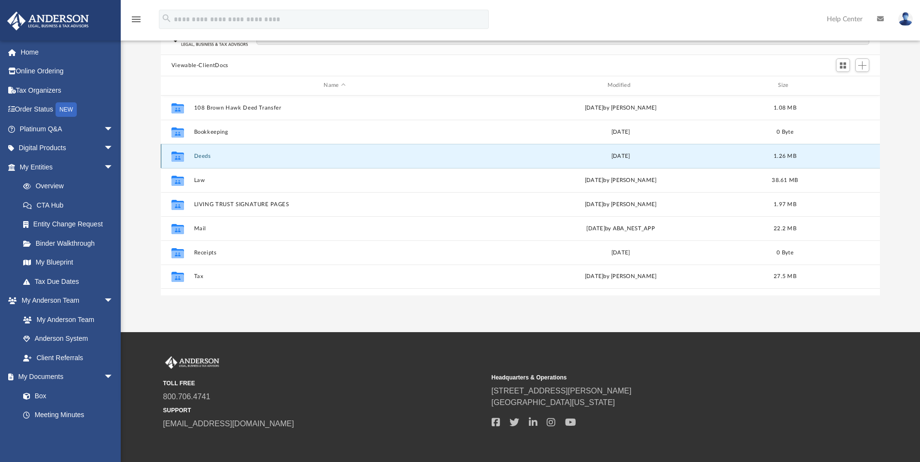
click at [196, 155] on button "Deeds" at bounding box center [334, 156] width 281 height 6
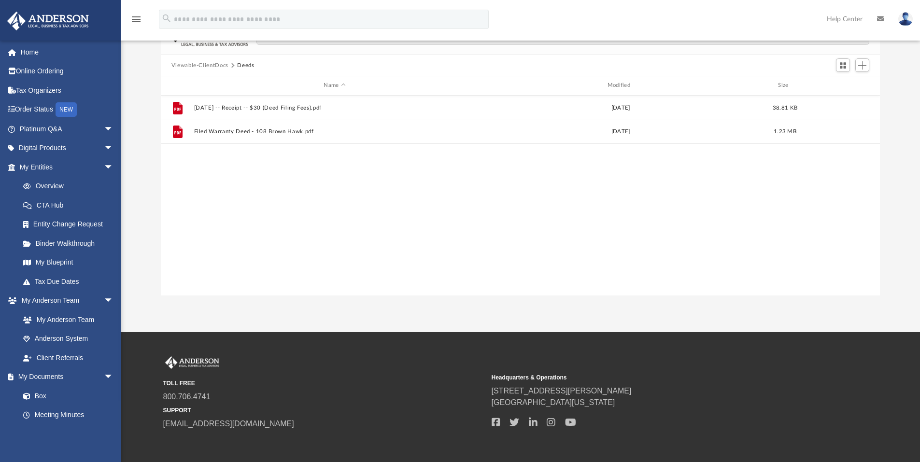
click at [200, 65] on button "Viewable-ClientDocs" at bounding box center [199, 65] width 57 height 9
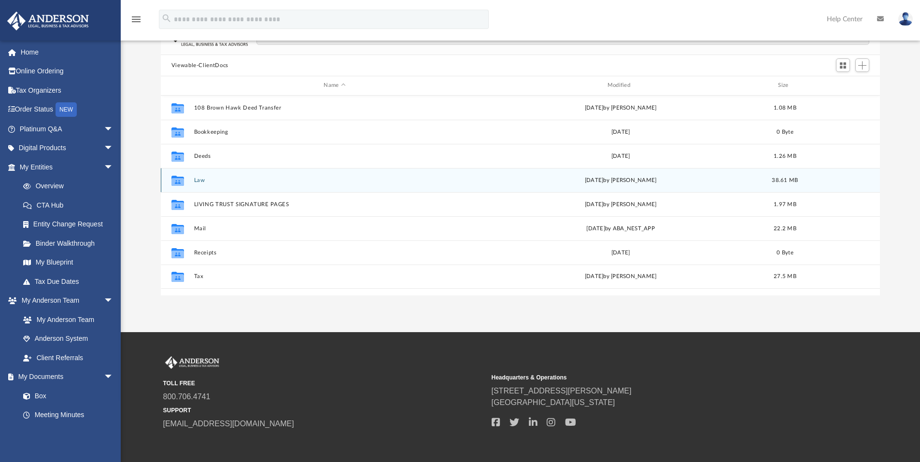
click at [197, 181] on button "Law" at bounding box center [334, 180] width 281 height 6
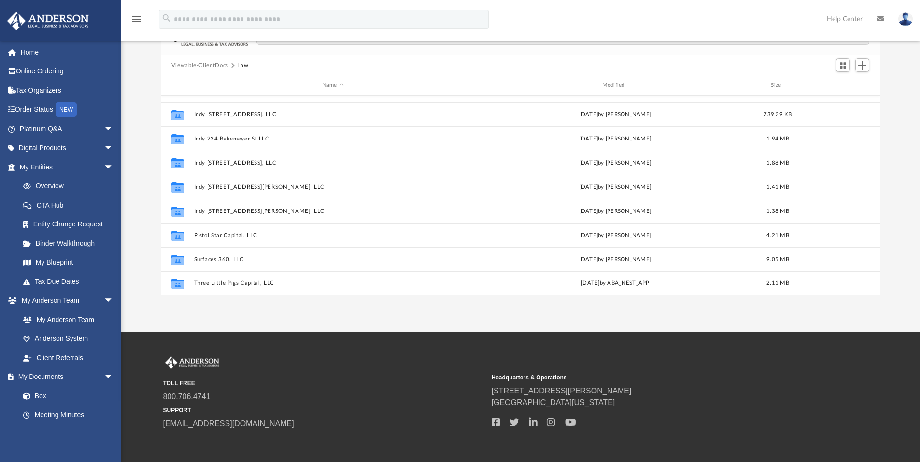
scroll to position [140, 0]
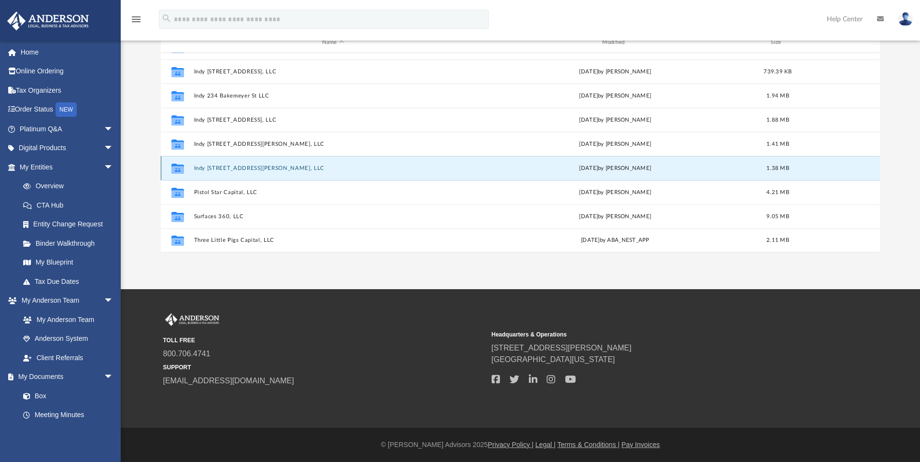
click at [203, 169] on button "Indy [STREET_ADDRESS][PERSON_NAME], LLC" at bounding box center [333, 168] width 278 height 6
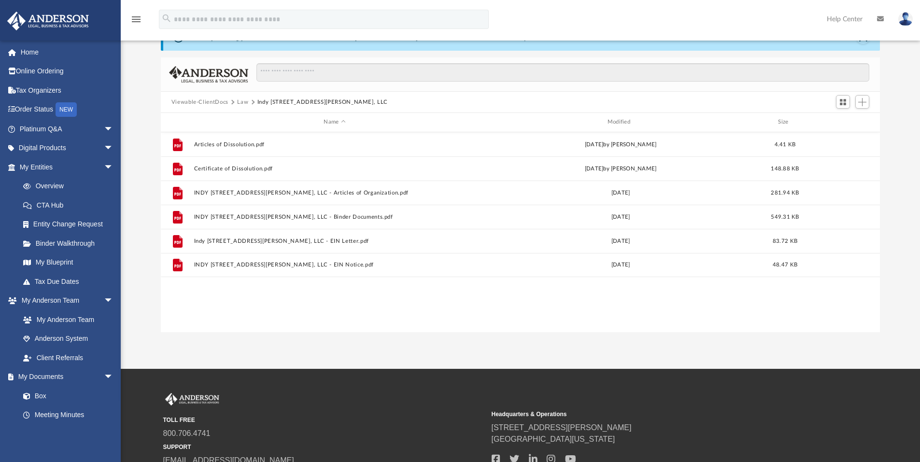
scroll to position [43, 0]
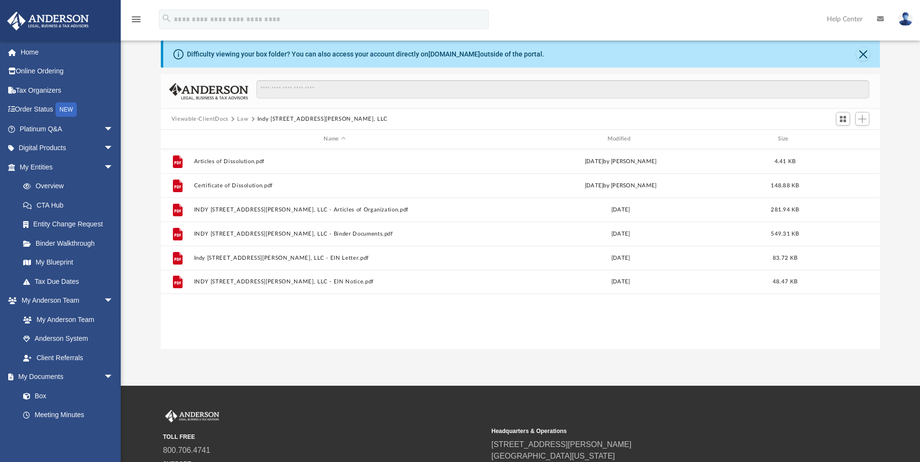
click at [242, 118] on button "Law" at bounding box center [242, 119] width 11 height 9
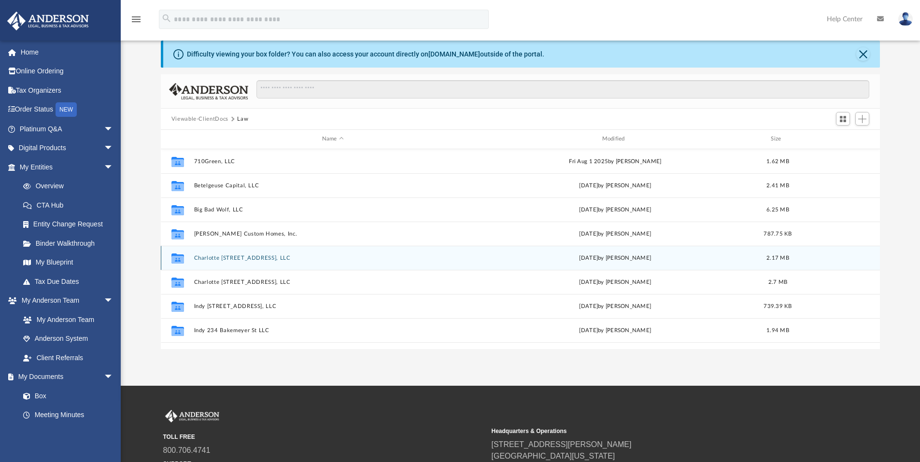
click at [214, 255] on button "Charlotte [STREET_ADDRESS], LLC" at bounding box center [333, 258] width 278 height 6
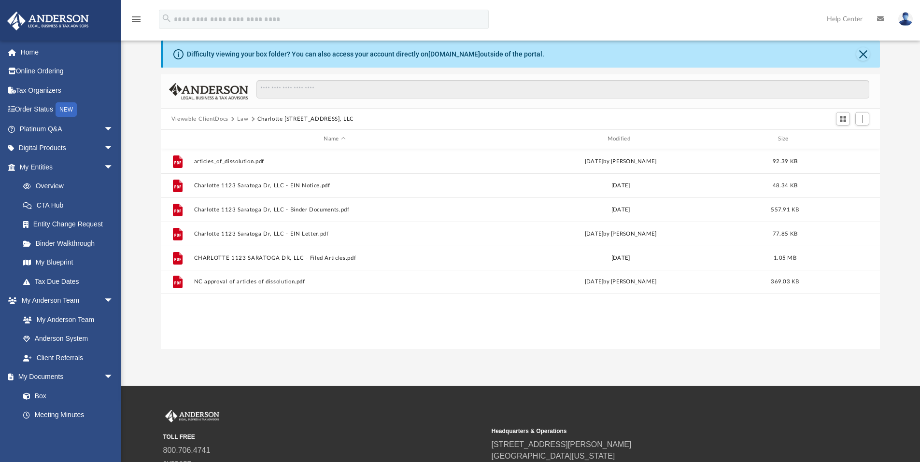
click at [244, 118] on button "Law" at bounding box center [242, 119] width 11 height 9
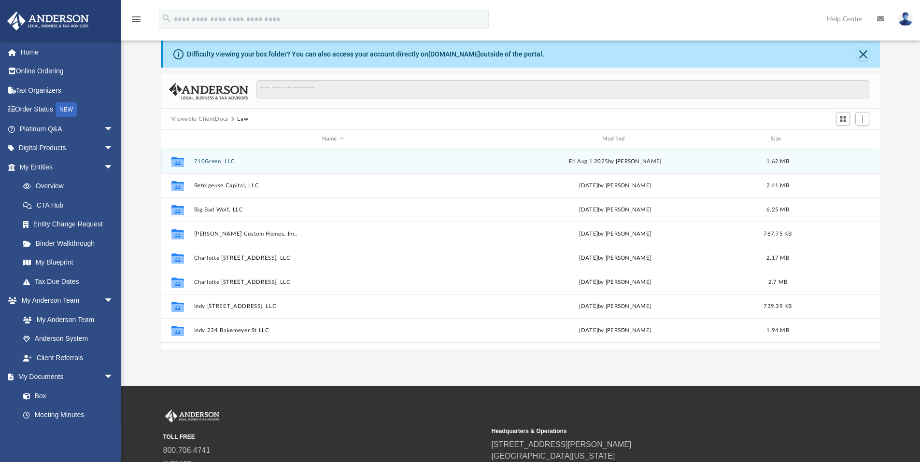
click at [219, 160] on button "710Green, LLC" at bounding box center [333, 161] width 278 height 6
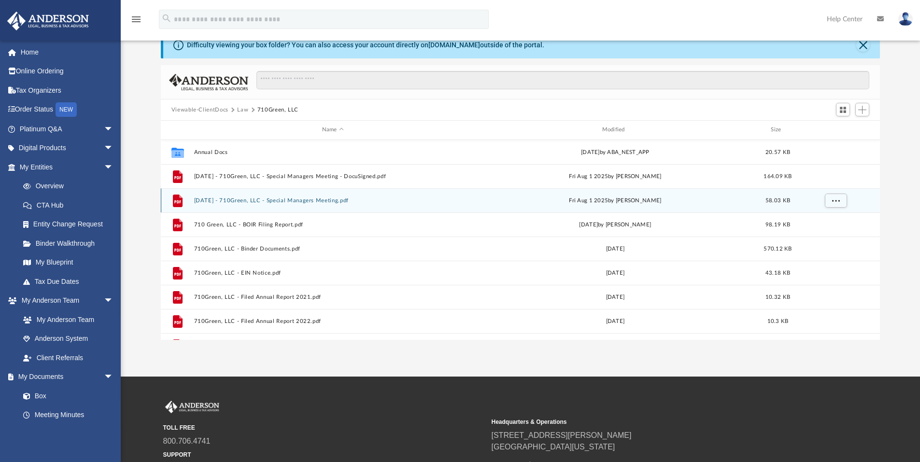
scroll to position [0, 0]
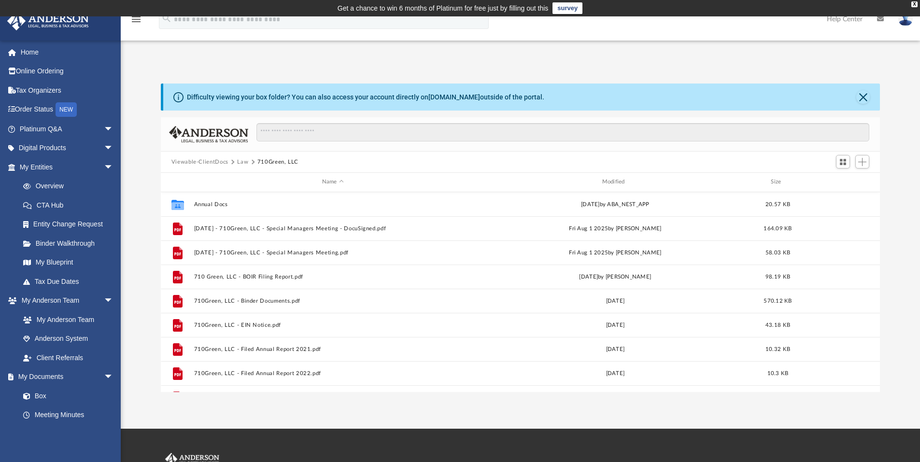
click at [245, 162] on button "Law" at bounding box center [242, 162] width 11 height 9
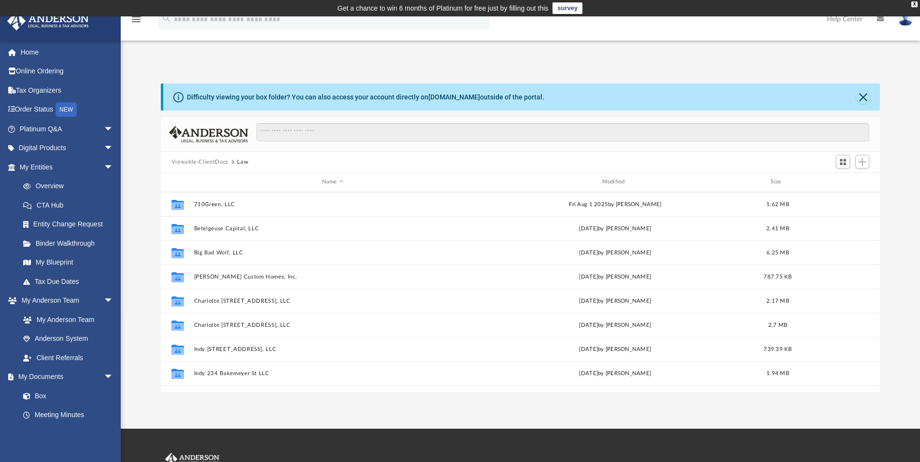
click at [223, 163] on button "Viewable-ClientDocs" at bounding box center [199, 162] width 57 height 9
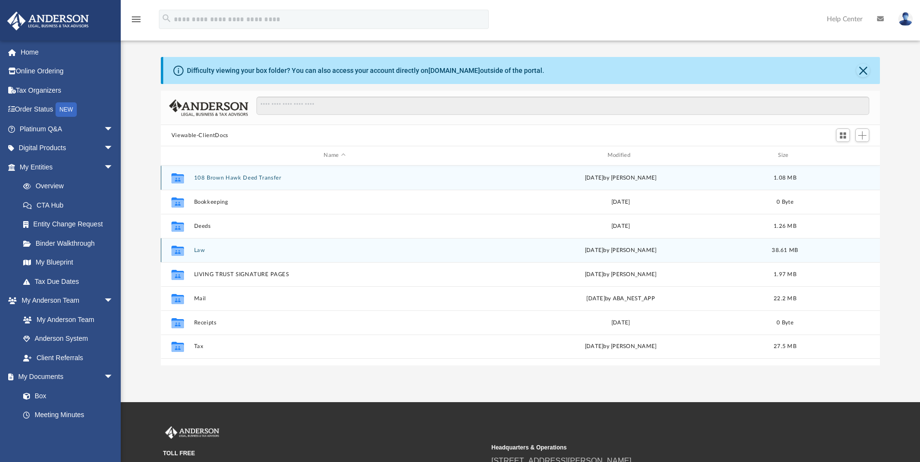
scroll to position [48, 0]
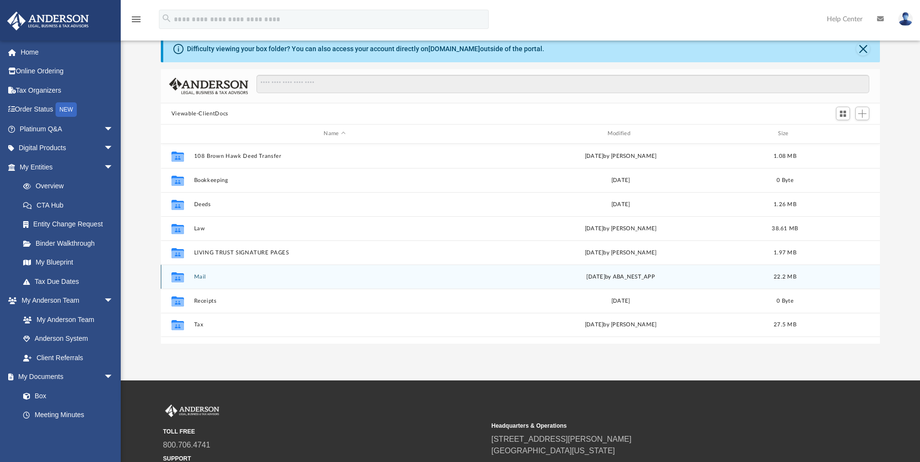
click at [200, 276] on button "Mail" at bounding box center [334, 277] width 281 height 6
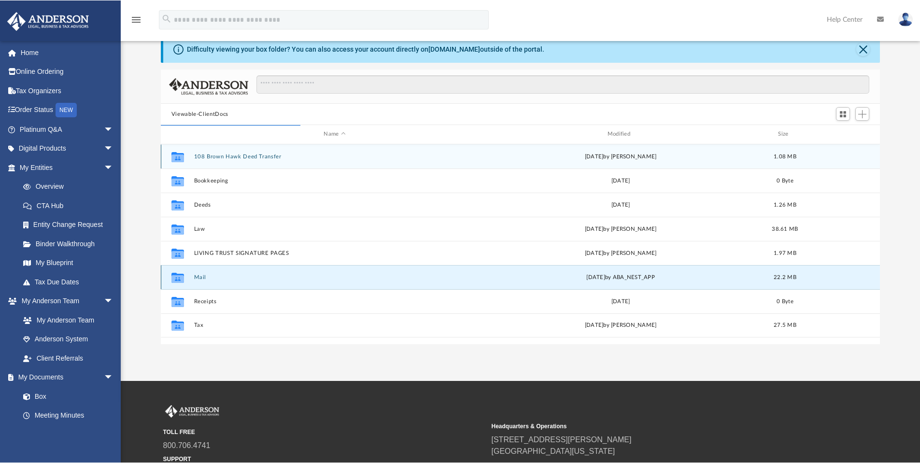
scroll to position [182, 712]
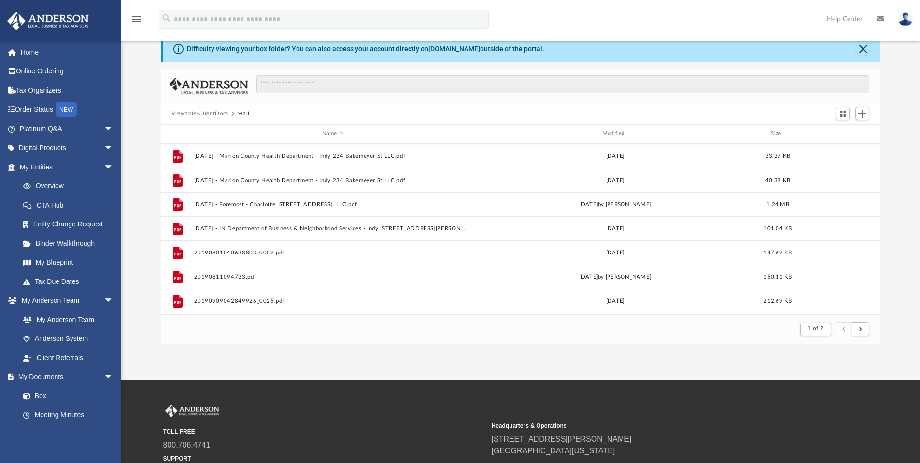
click at [217, 112] on button "Viewable-ClientDocs" at bounding box center [199, 114] width 57 height 9
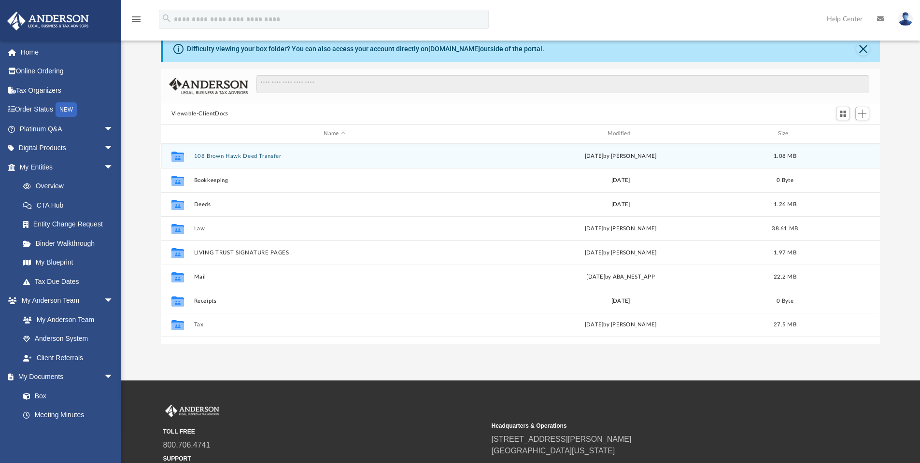
scroll to position [212, 712]
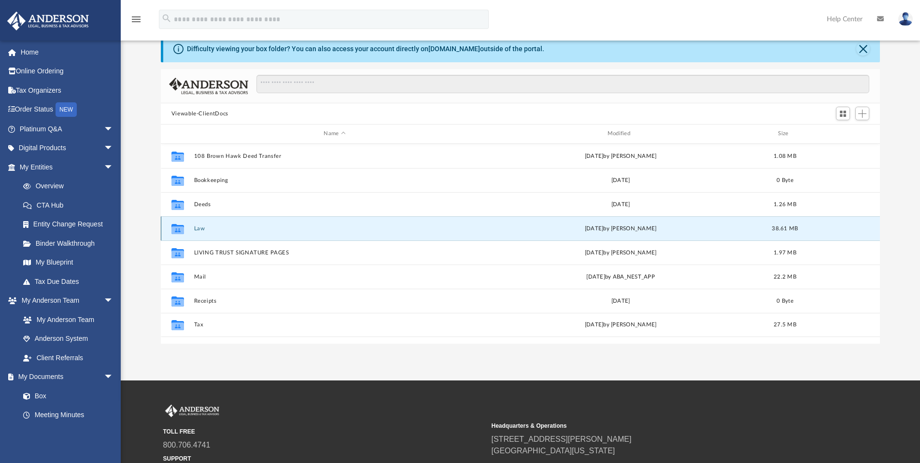
click at [195, 228] on button "Law" at bounding box center [334, 228] width 281 height 6
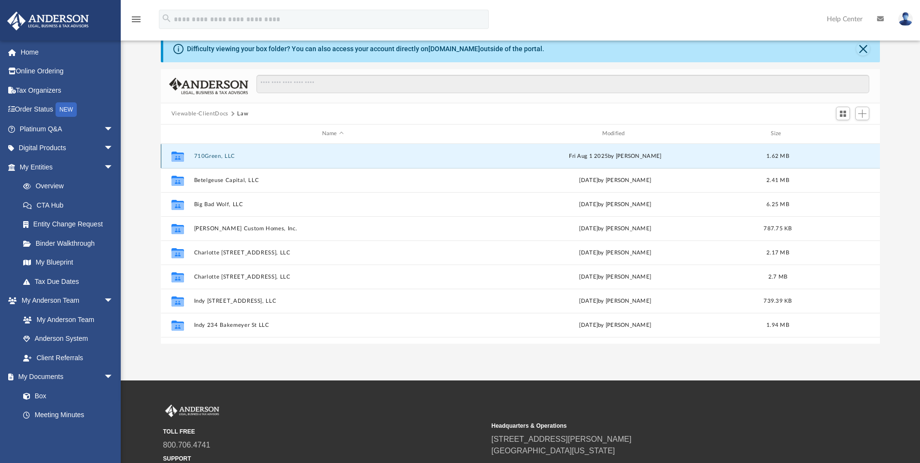
click at [209, 154] on button "710Green, LLC" at bounding box center [333, 156] width 278 height 6
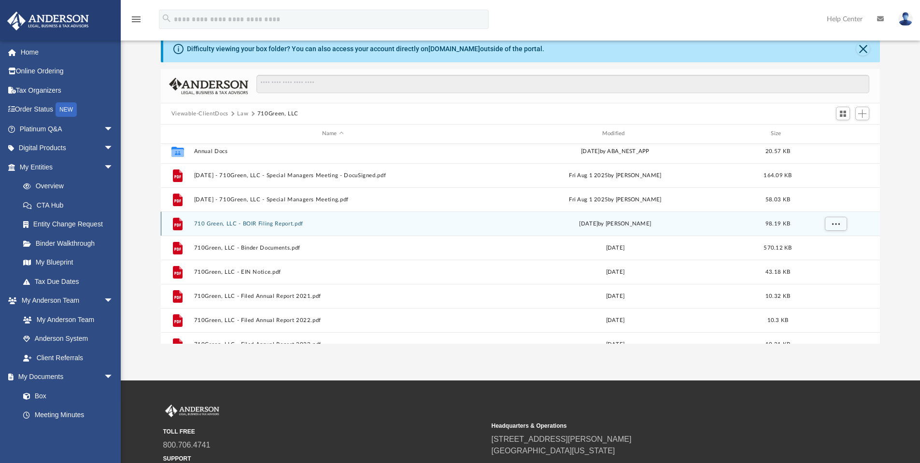
scroll to position [0, 0]
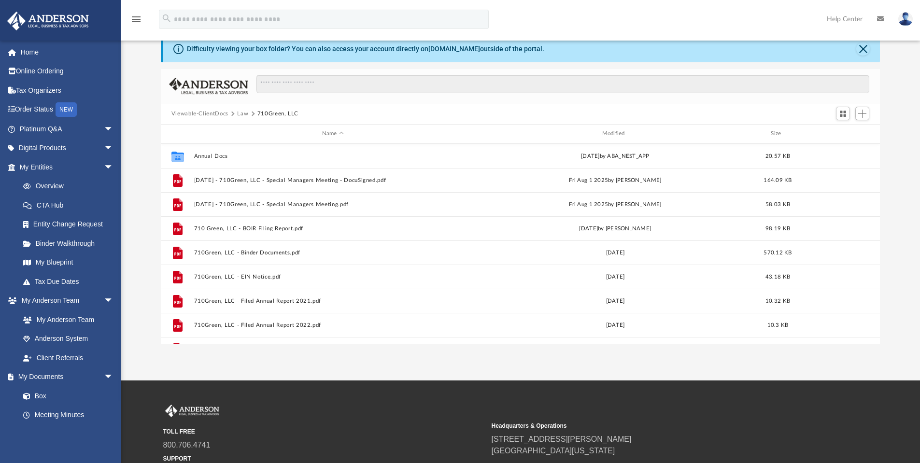
click at [240, 114] on button "Law" at bounding box center [242, 114] width 11 height 9
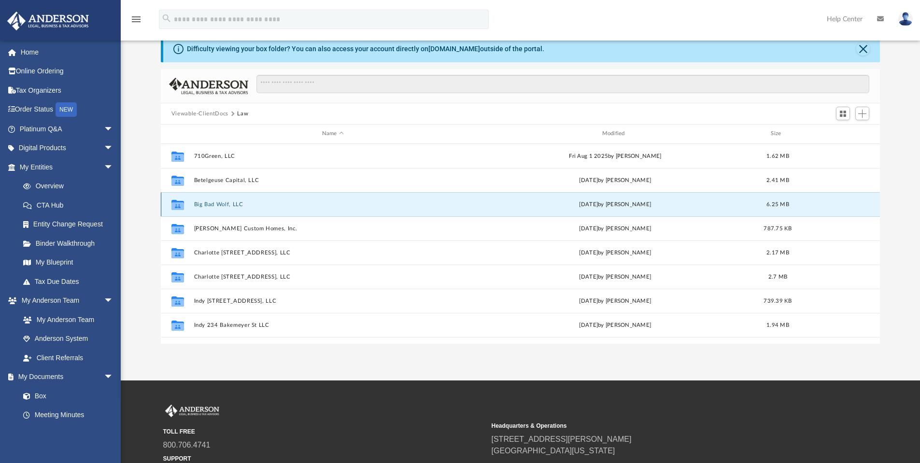
click at [220, 205] on button "Big Bad Wolf, LLC" at bounding box center [333, 204] width 278 height 6
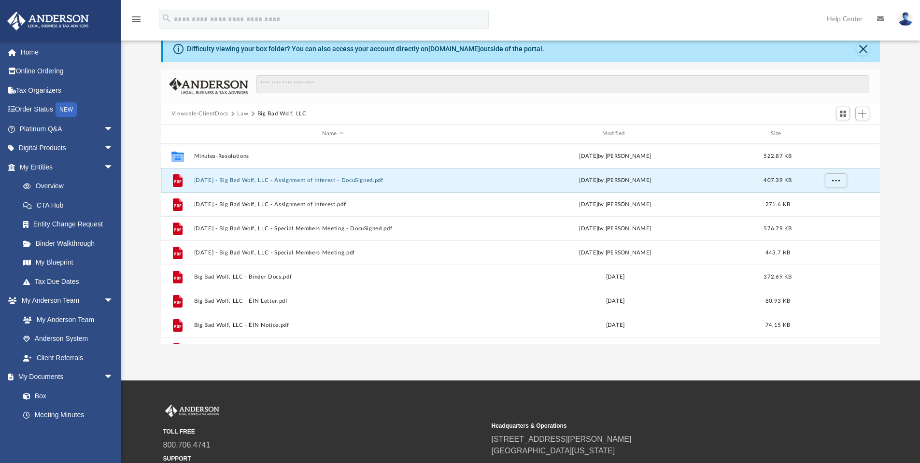
click at [239, 181] on button "[DATE] - Big Bad Wolf, LLC - Assignment of Interest - DocuSigned.pdf" at bounding box center [333, 180] width 278 height 6
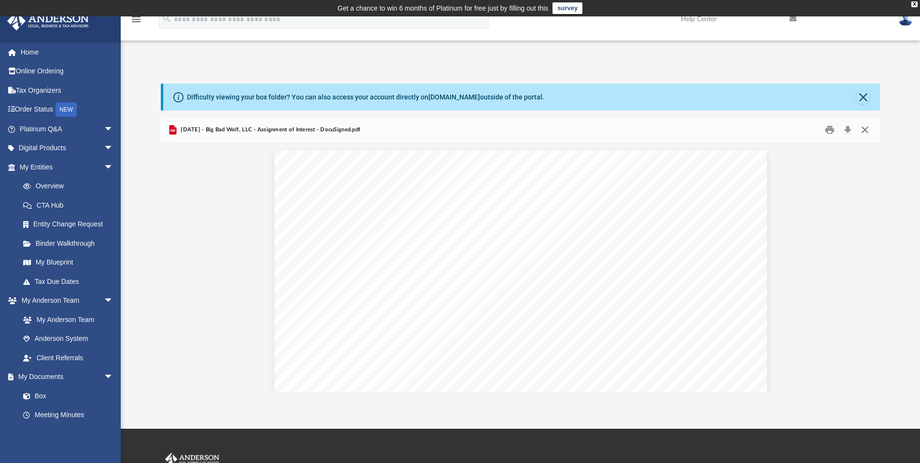
click at [862, 127] on button "Close" at bounding box center [864, 130] width 17 height 15
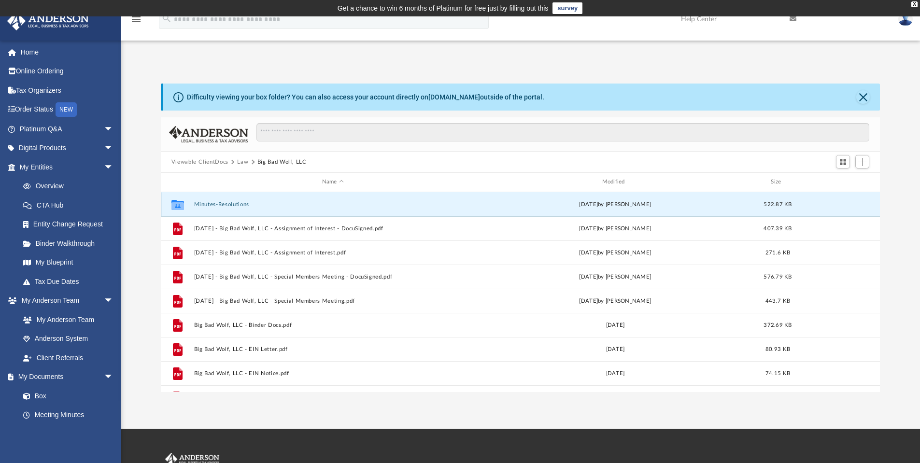
click at [220, 204] on button "Minutes-Resolutions" at bounding box center [333, 204] width 278 height 6
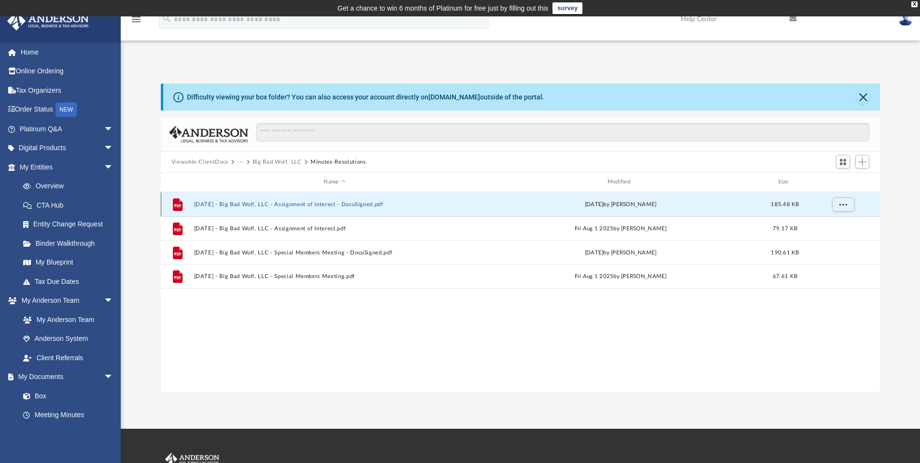
click at [248, 204] on button "[DATE] - Big Bad Wolf, LLC - Assignment of Interest - DocuSigned.pdf" at bounding box center [334, 204] width 281 height 6
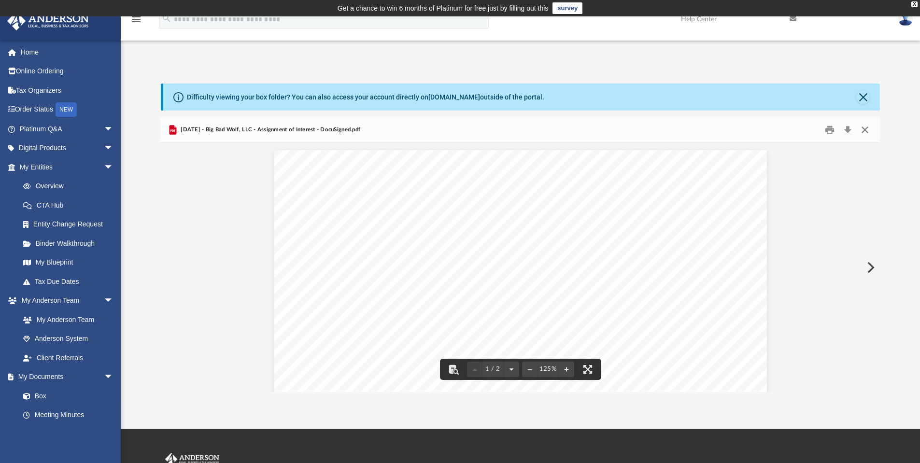
click at [865, 128] on button "Close" at bounding box center [864, 130] width 17 height 15
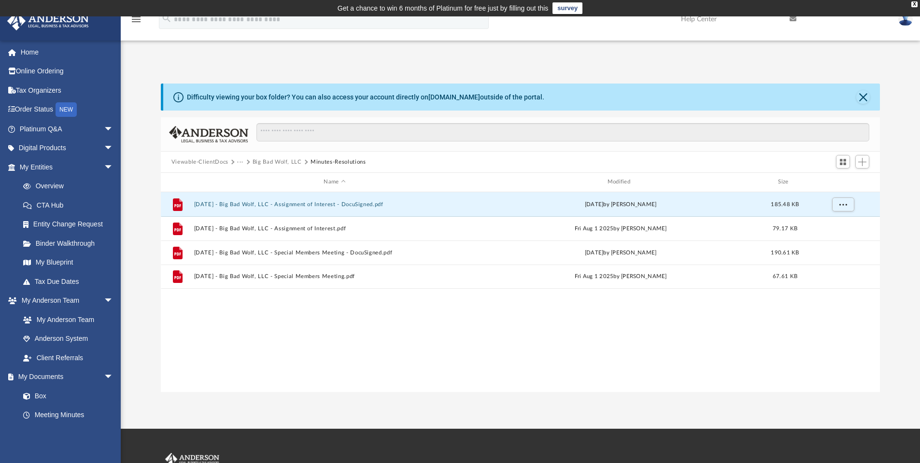
click at [270, 161] on button "Big Bad Wolf, LLC" at bounding box center [276, 162] width 49 height 9
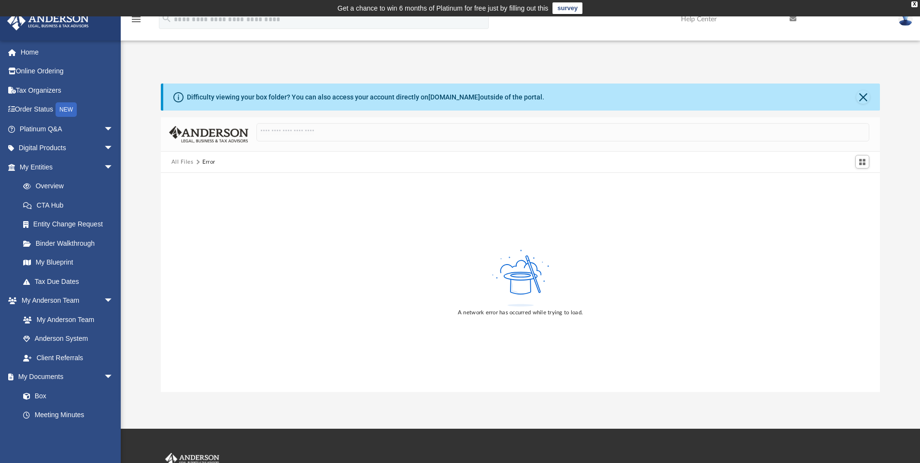
click at [187, 162] on button "All Files" at bounding box center [182, 162] width 22 height 9
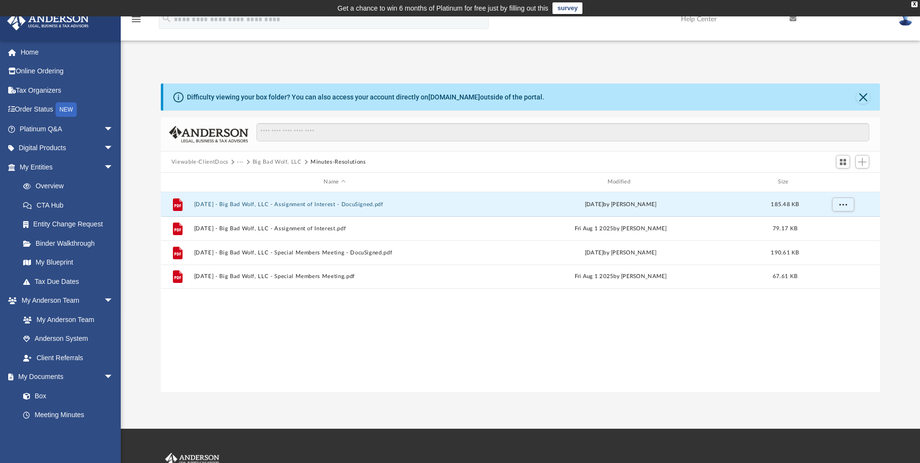
scroll to position [212, 712]
click at [188, 164] on button "Viewable-ClientDocs" at bounding box center [199, 162] width 57 height 9
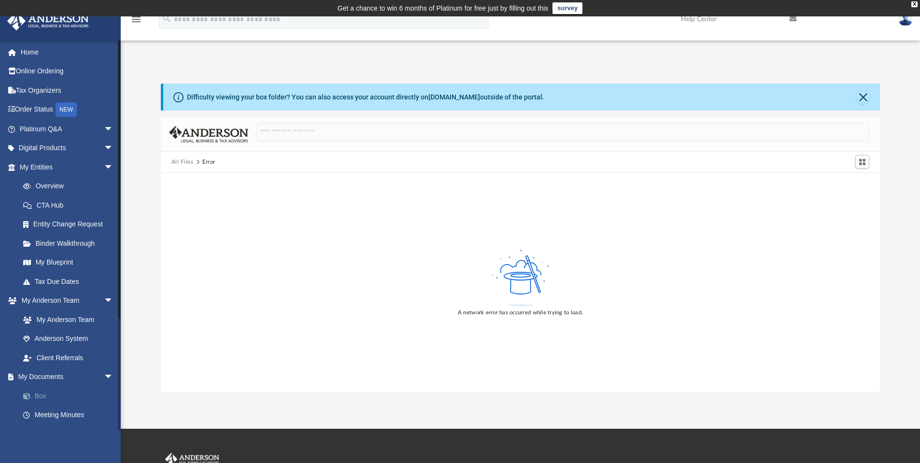
click at [44, 391] on link "Box" at bounding box center [71, 395] width 114 height 19
click at [182, 161] on button "All Files" at bounding box center [182, 162] width 22 height 9
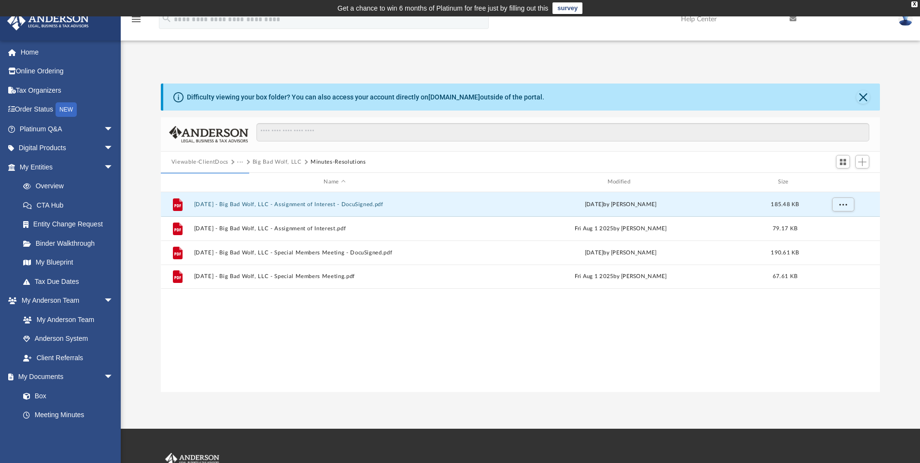
click at [219, 162] on button "Viewable-ClientDocs" at bounding box center [199, 162] width 57 height 9
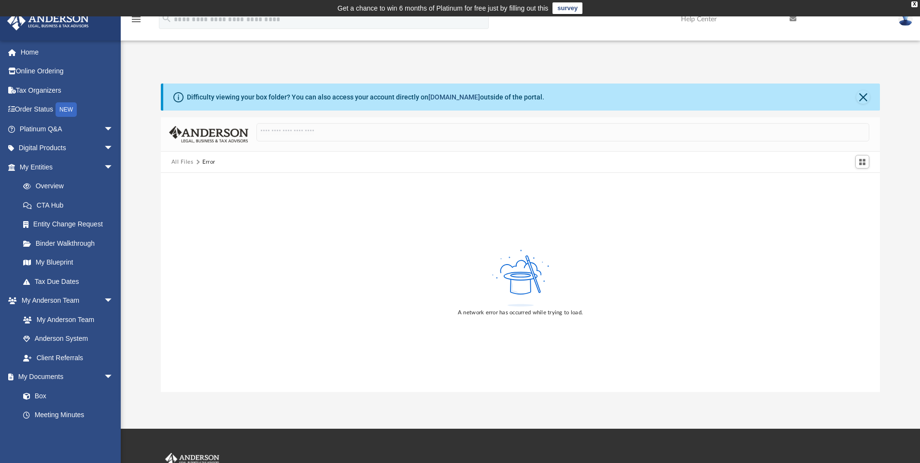
click at [445, 95] on link "[DOMAIN_NAME]" at bounding box center [454, 97] width 52 height 8
